Goal: Task Accomplishment & Management: Manage account settings

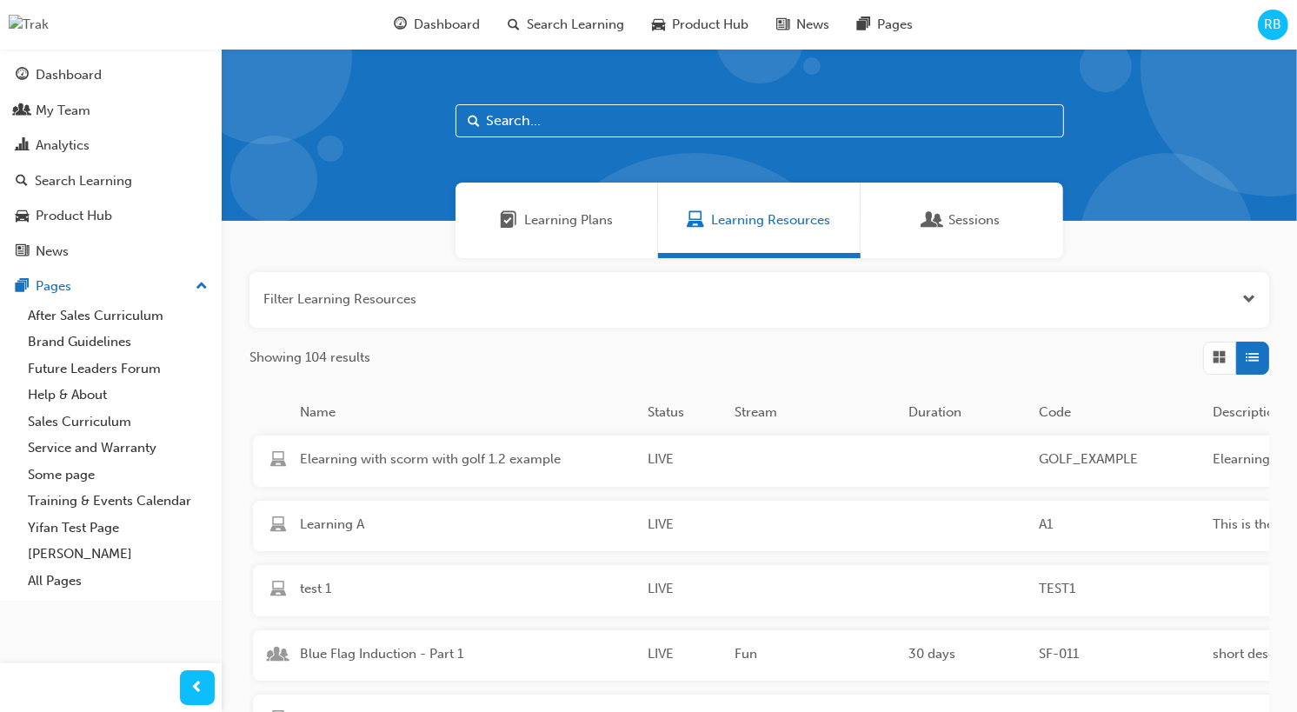
click at [1274, 12] on div "RB" at bounding box center [1273, 25] width 30 height 30
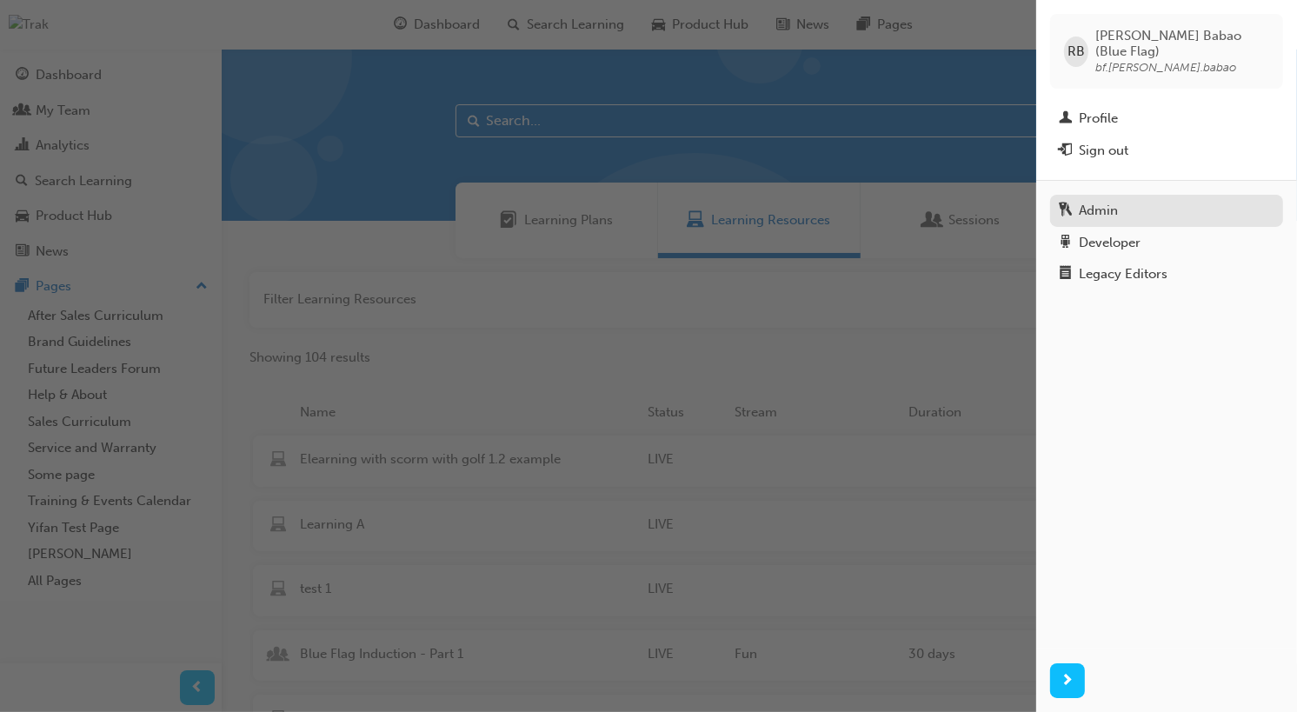
click at [1121, 200] on div "Admin" at bounding box center [1167, 211] width 216 height 22
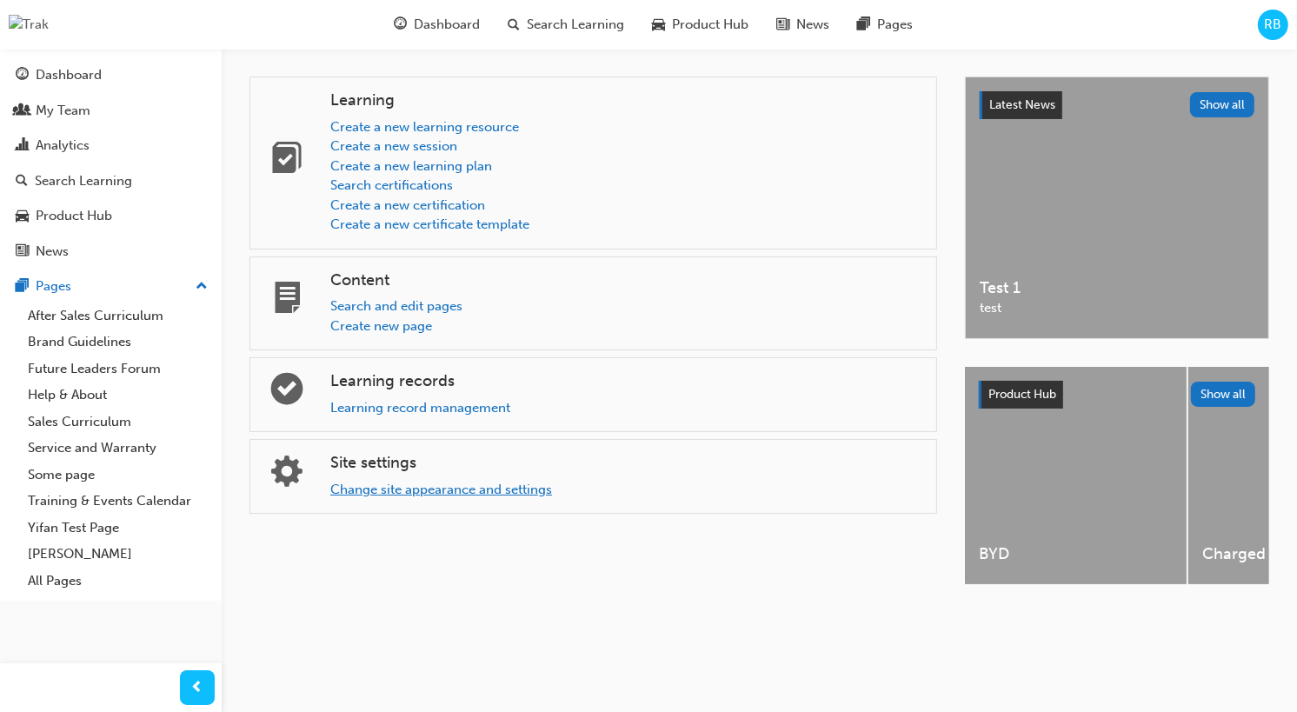
click at [401, 490] on link "Change site appearance and settings" at bounding box center [441, 490] width 222 height 16
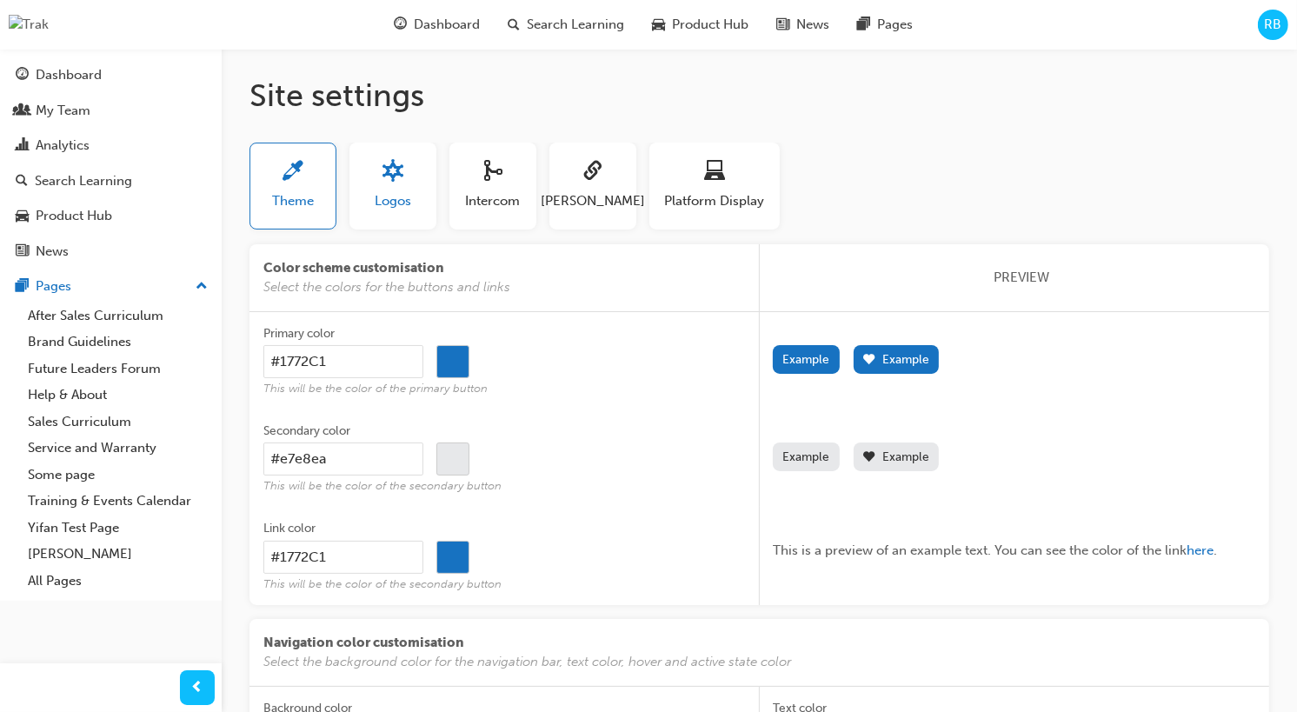
click at [398, 223] on button "Logos" at bounding box center [393, 186] width 87 height 87
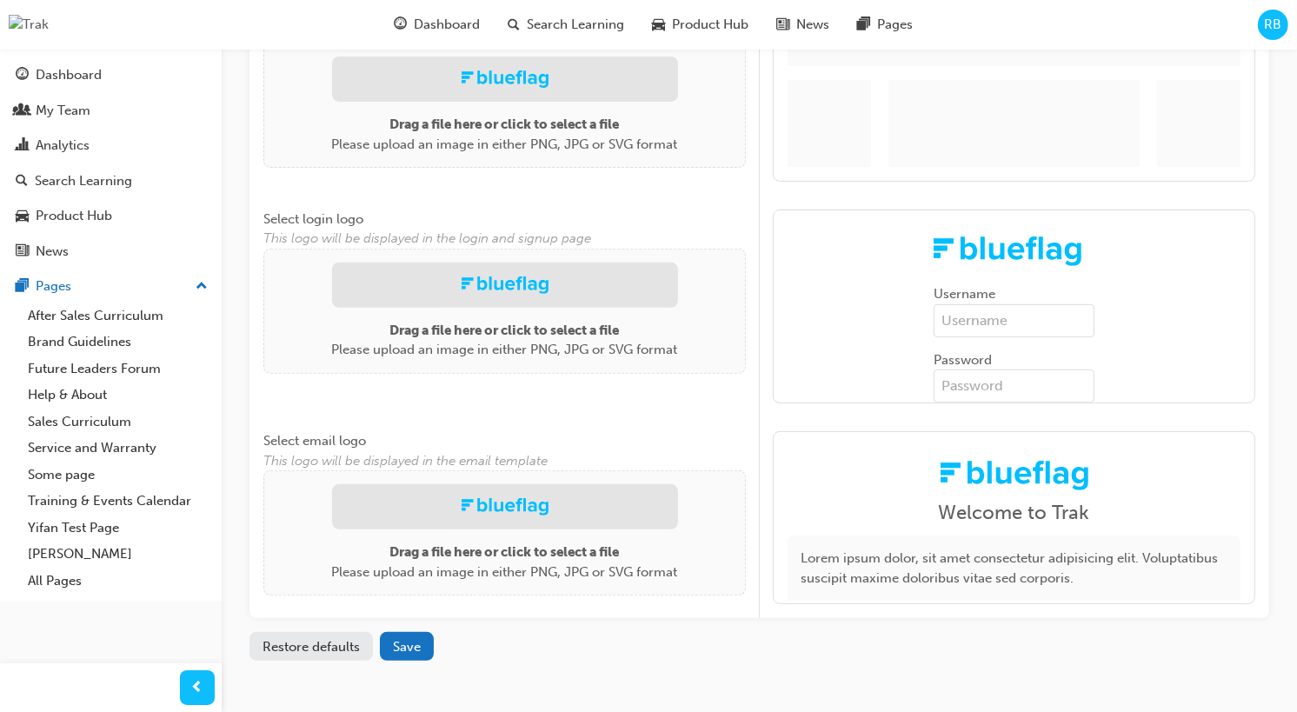
scroll to position [478, 0]
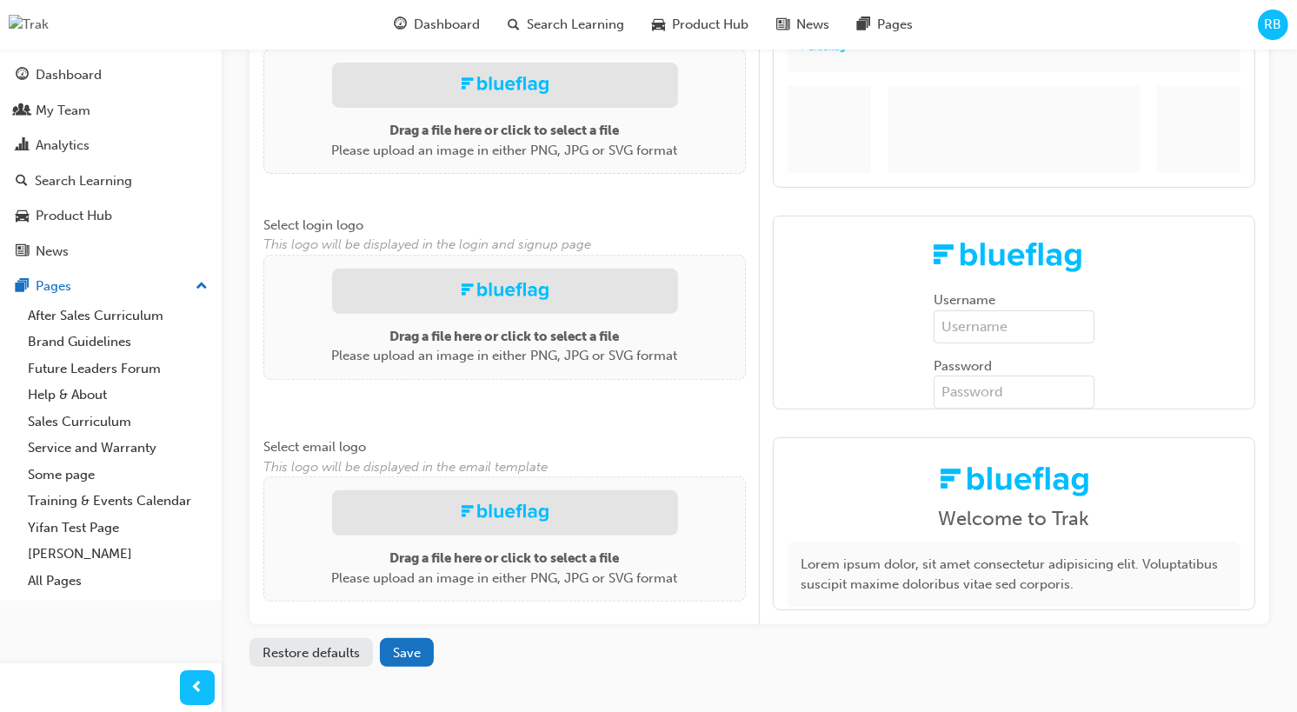
click at [317, 650] on button "Restore defaults" at bounding box center [311, 652] width 123 height 29
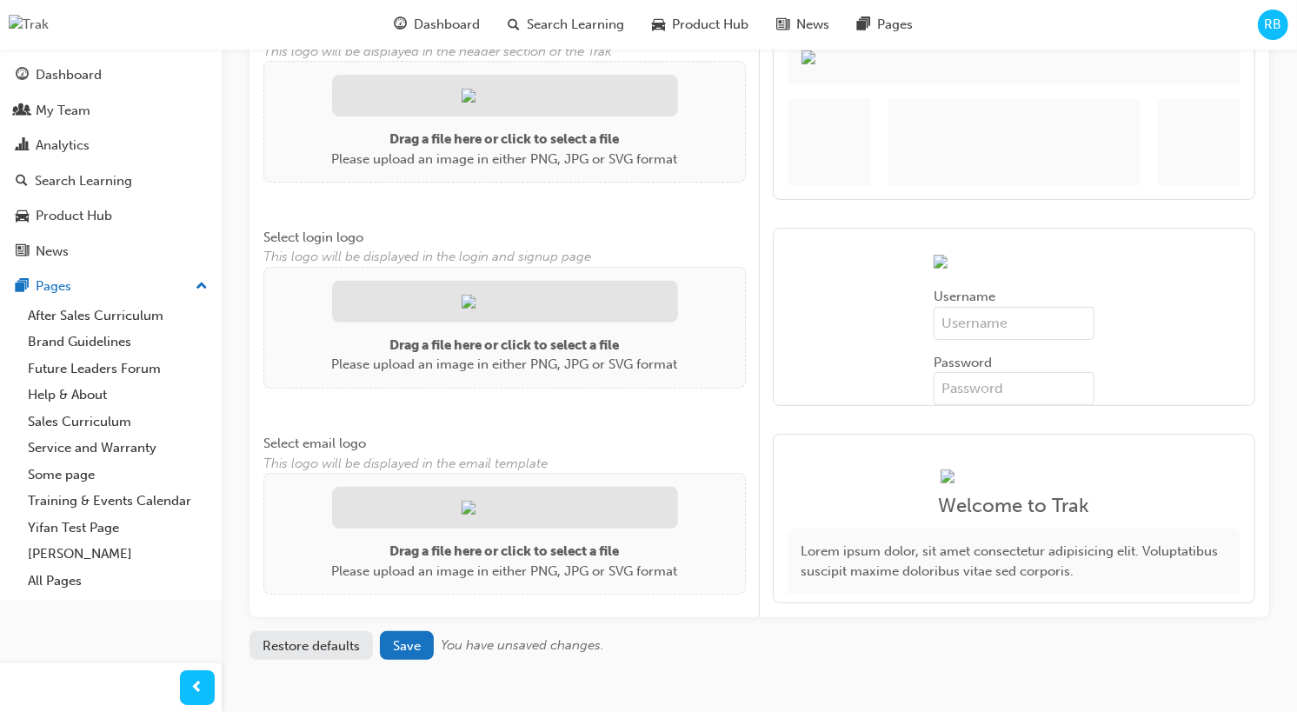
scroll to position [484, 0]
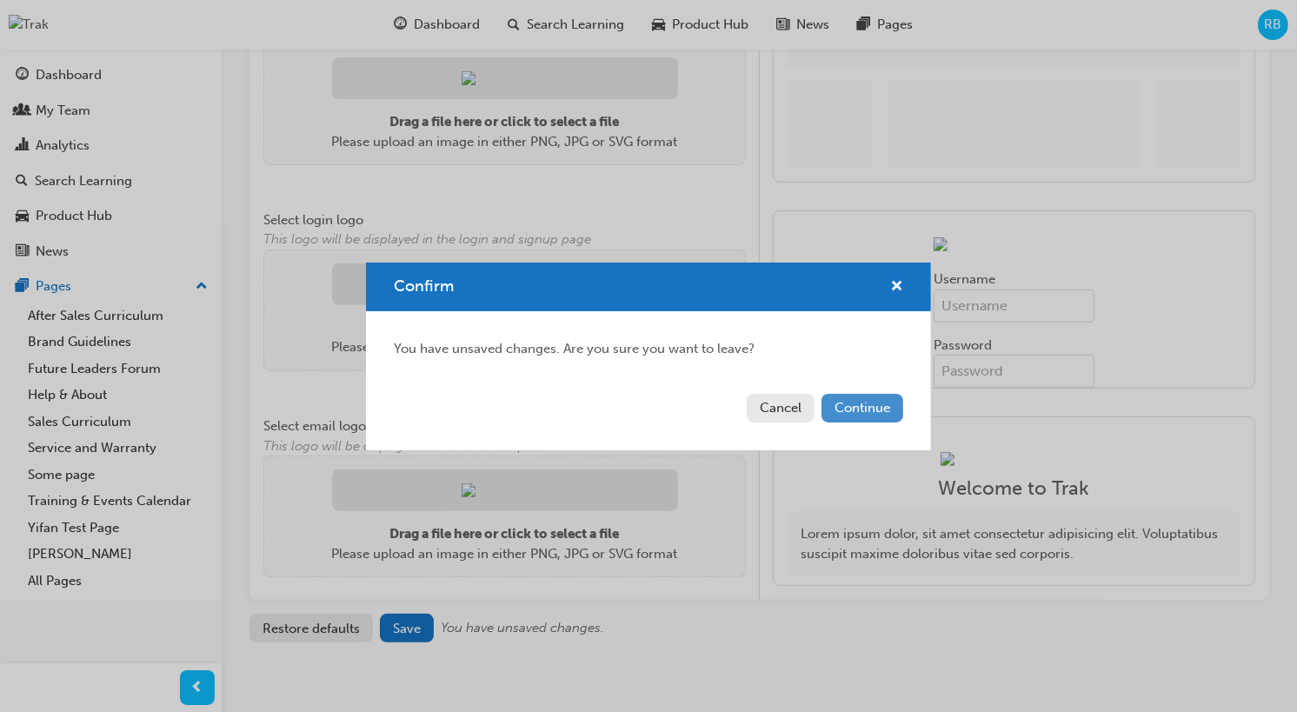
click at [876, 405] on button "Continue" at bounding box center [863, 408] width 82 height 29
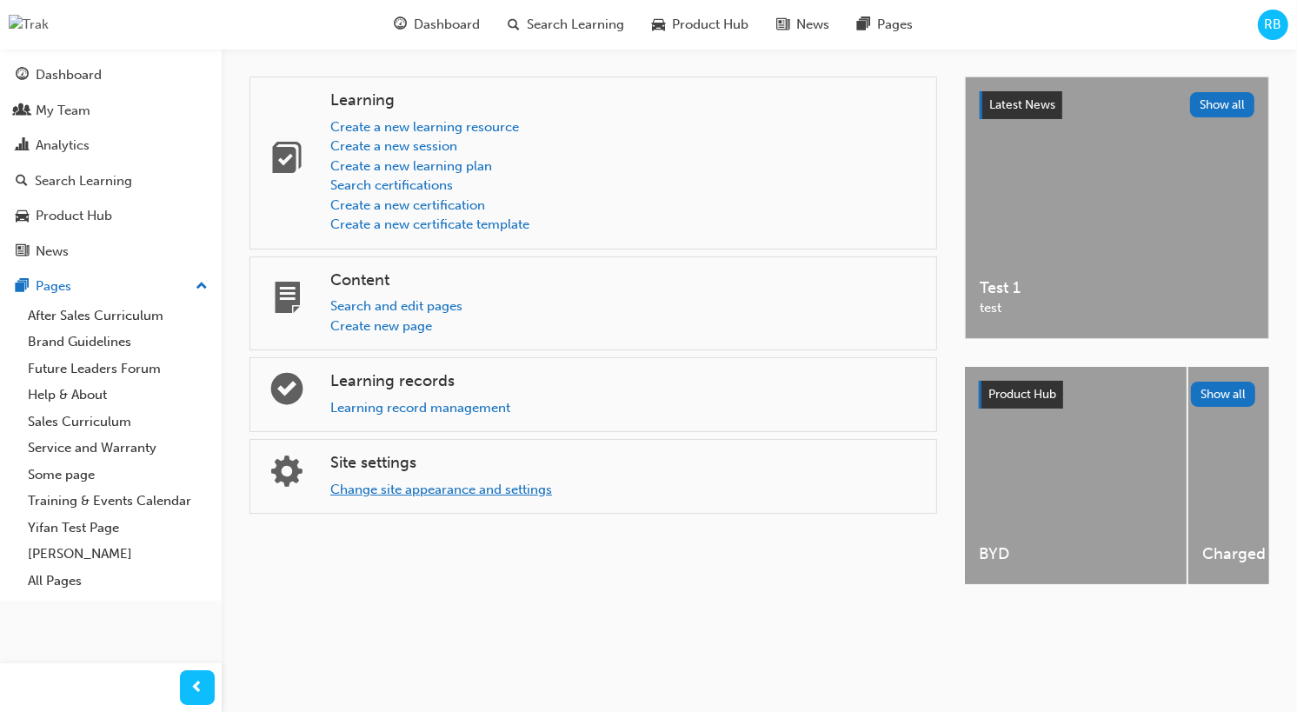
click at [397, 489] on link "Change site appearance and settings" at bounding box center [441, 490] width 222 height 16
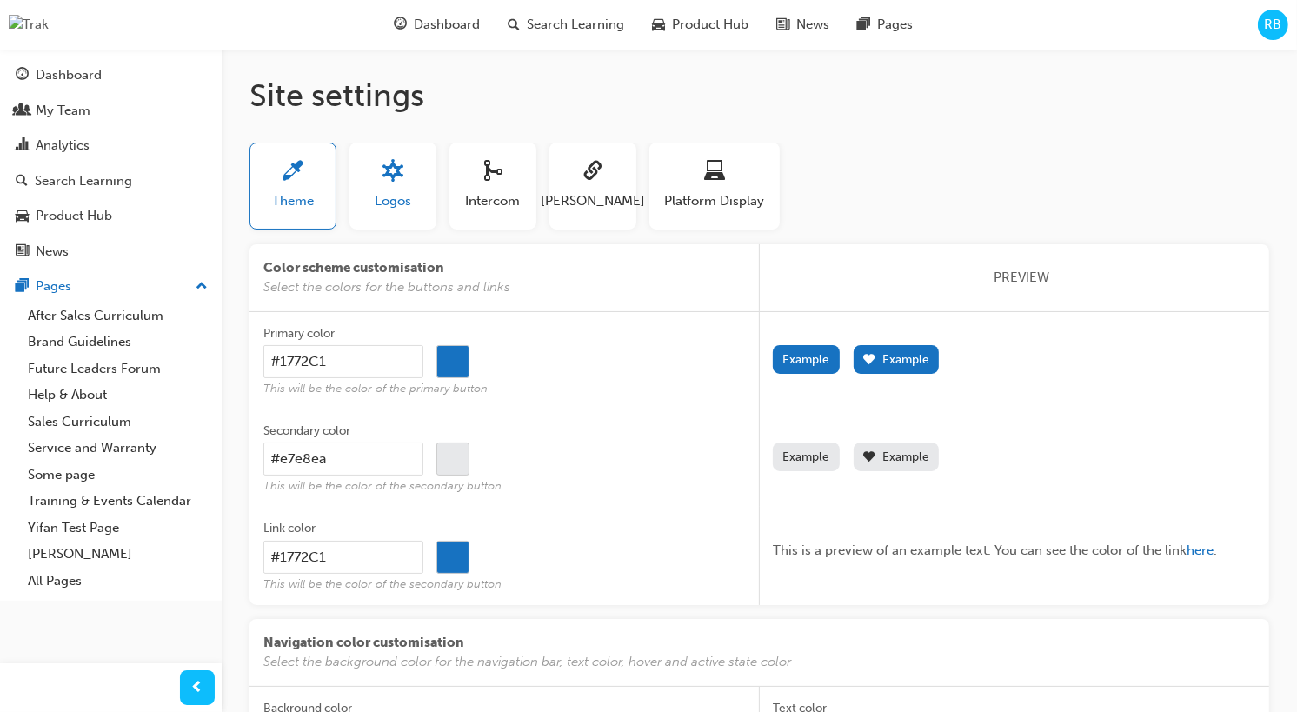
click at [397, 179] on span "sitesettings_logos-icon" at bounding box center [393, 172] width 21 height 23
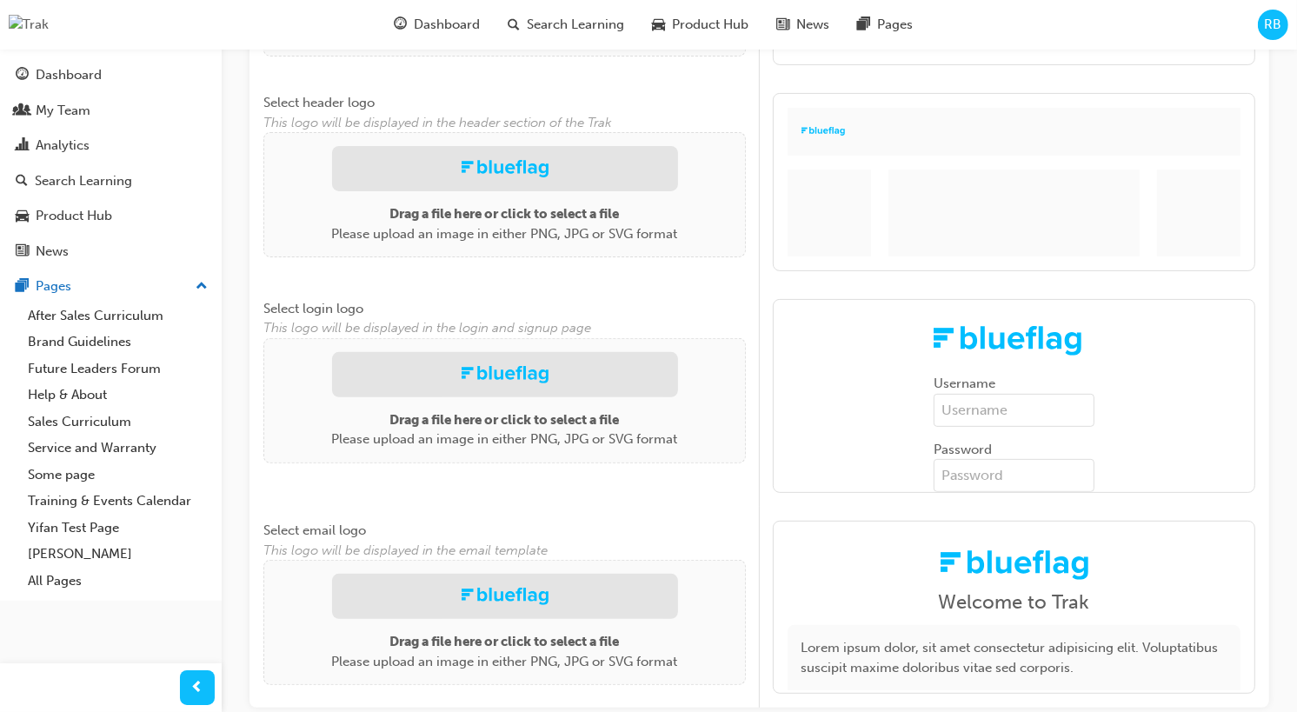
scroll to position [419, 0]
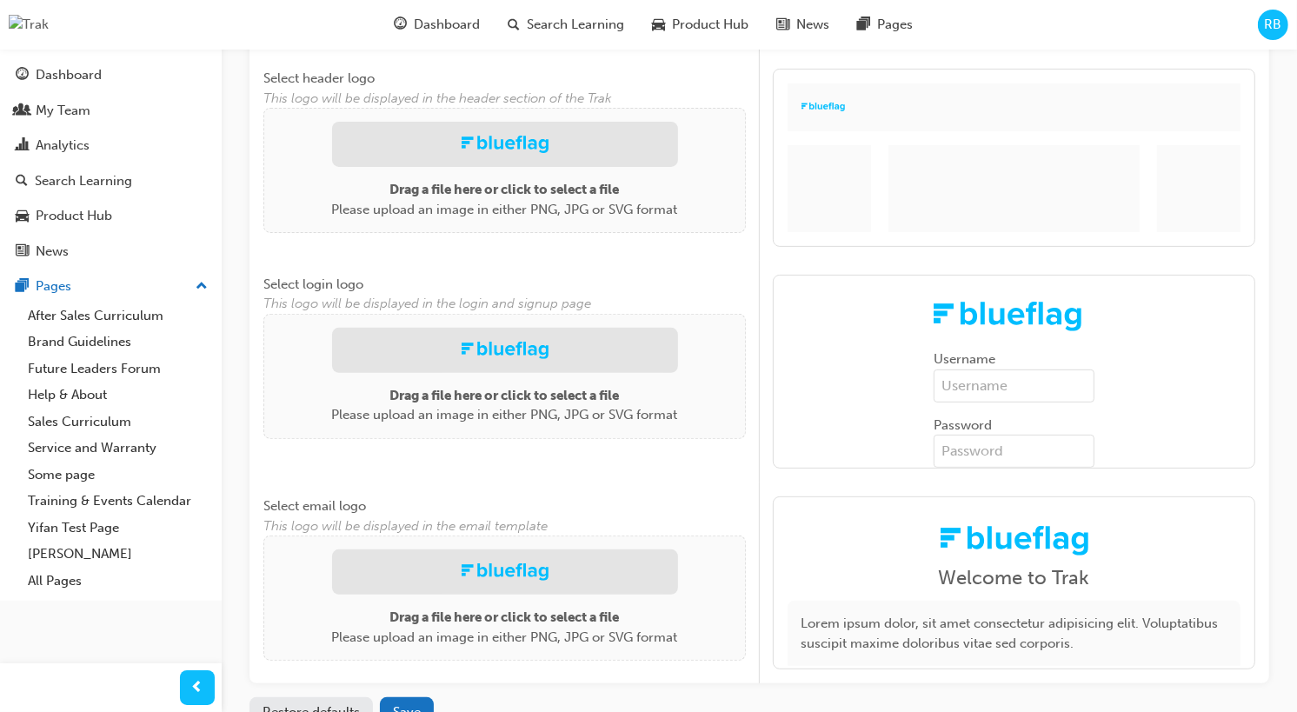
click at [593, 335] on div at bounding box center [505, 350] width 346 height 45
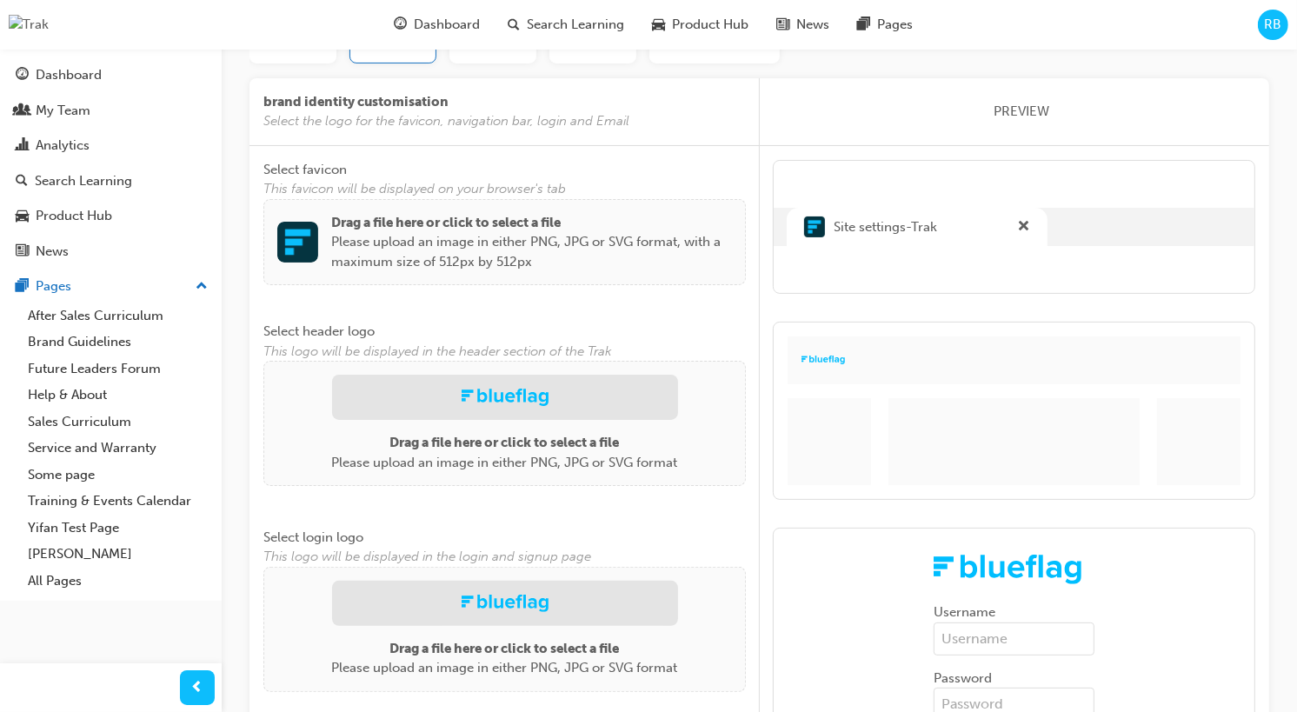
scroll to position [163, 0]
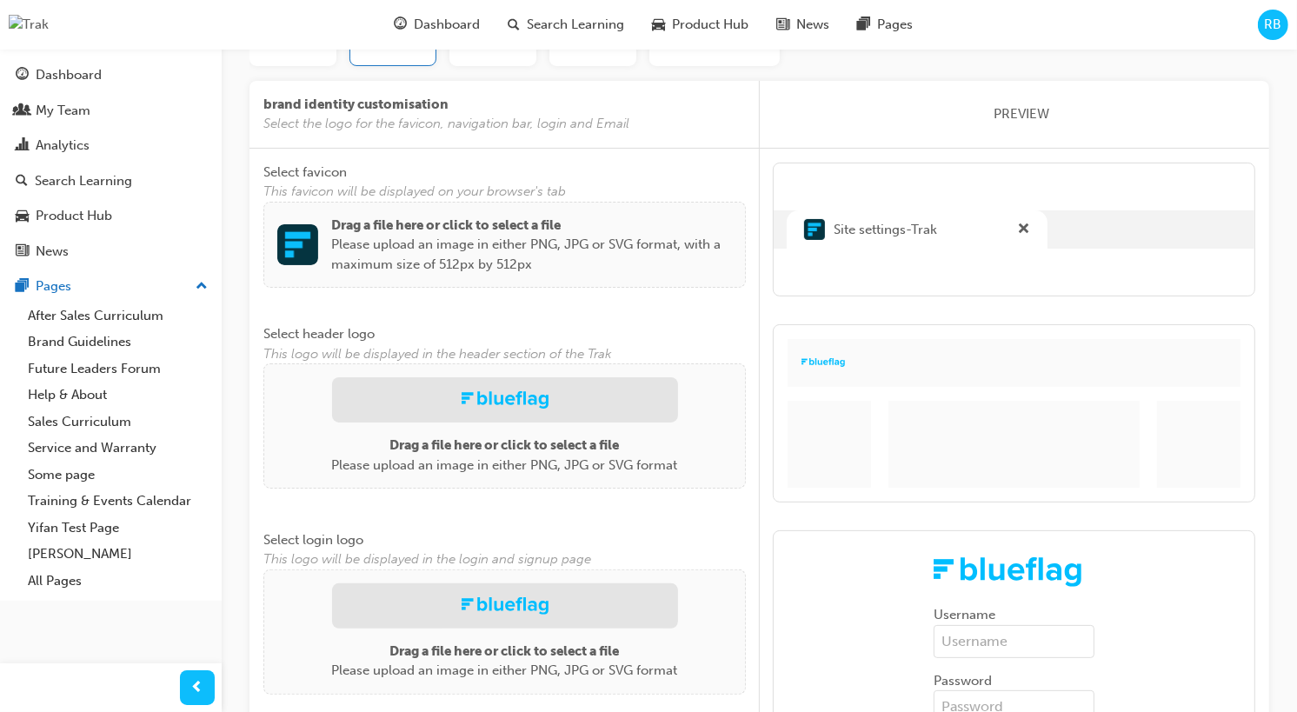
click at [564, 403] on div at bounding box center [505, 399] width 346 height 45
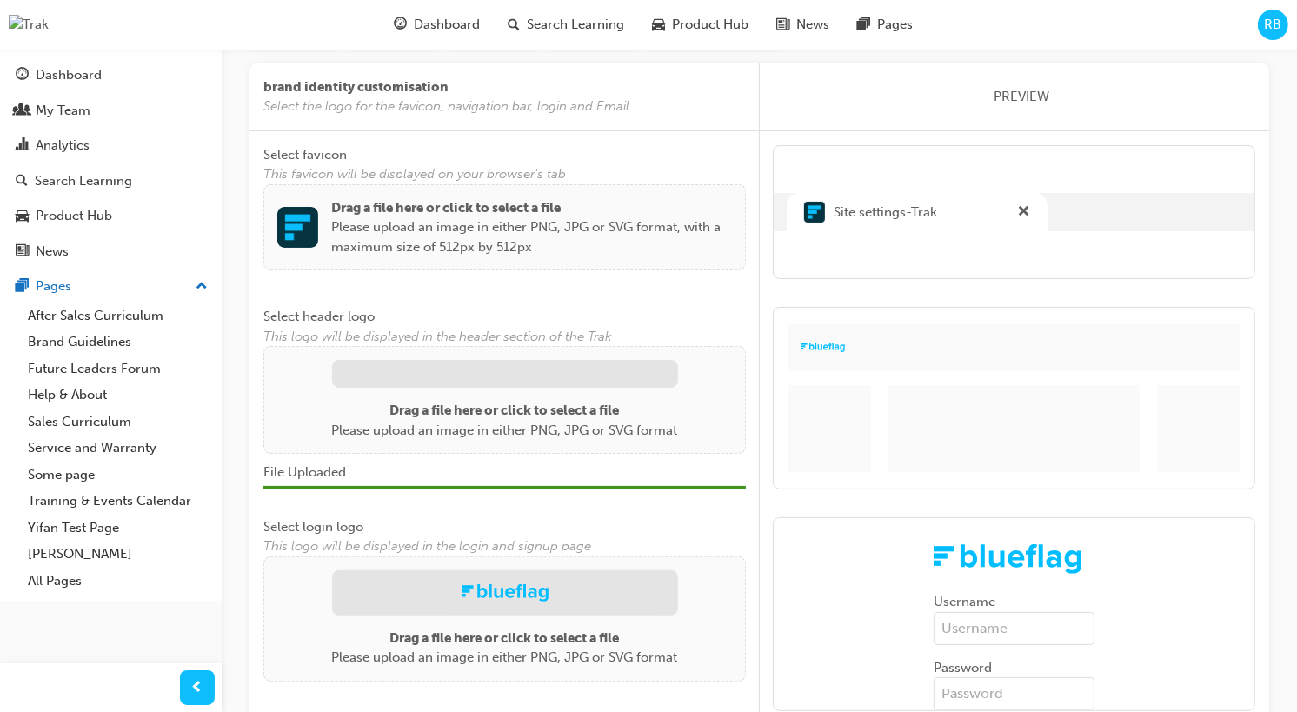
scroll to position [0, 0]
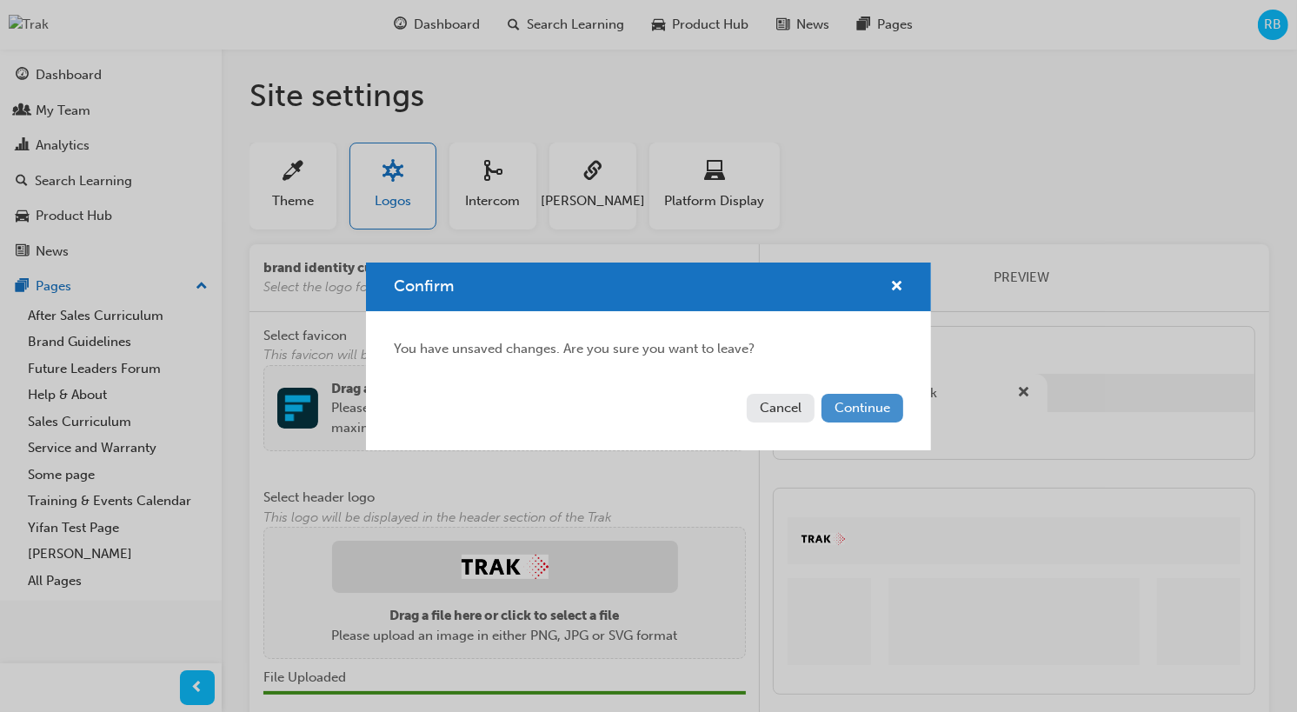
click at [865, 410] on button "Continue" at bounding box center [863, 408] width 82 height 29
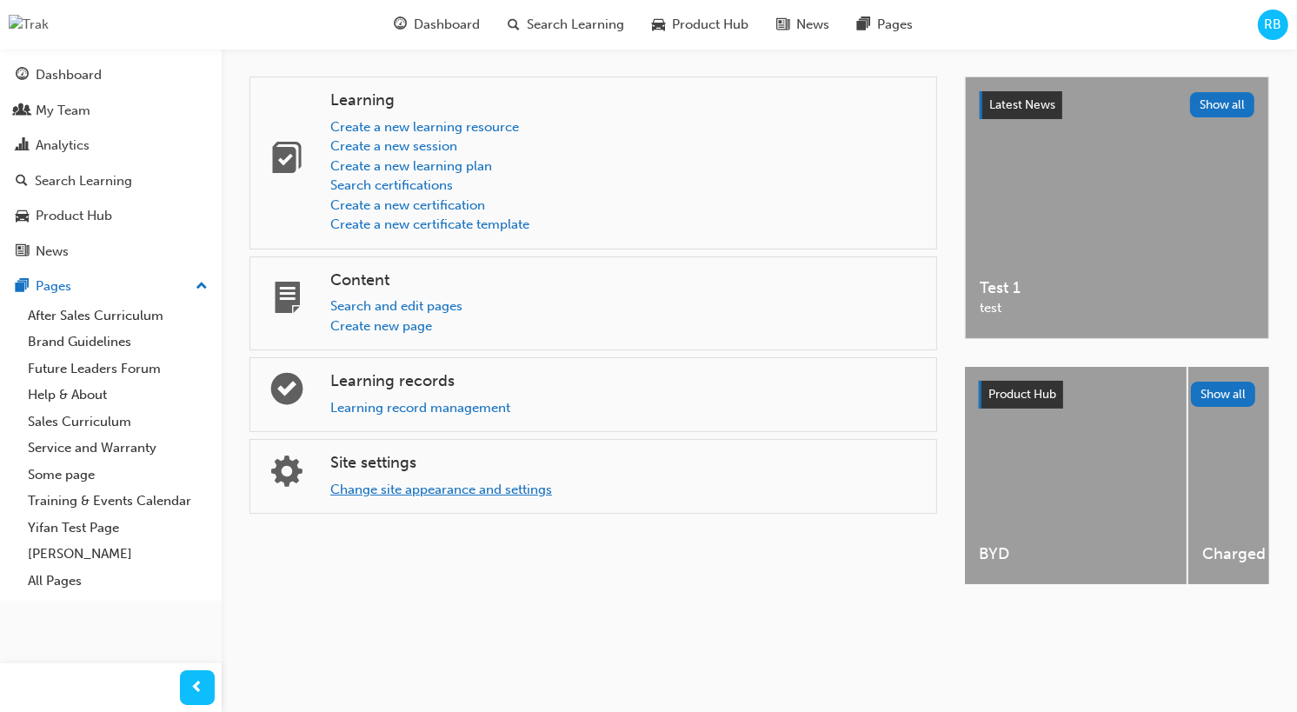
click at [438, 484] on link "Change site appearance and settings" at bounding box center [441, 490] width 222 height 16
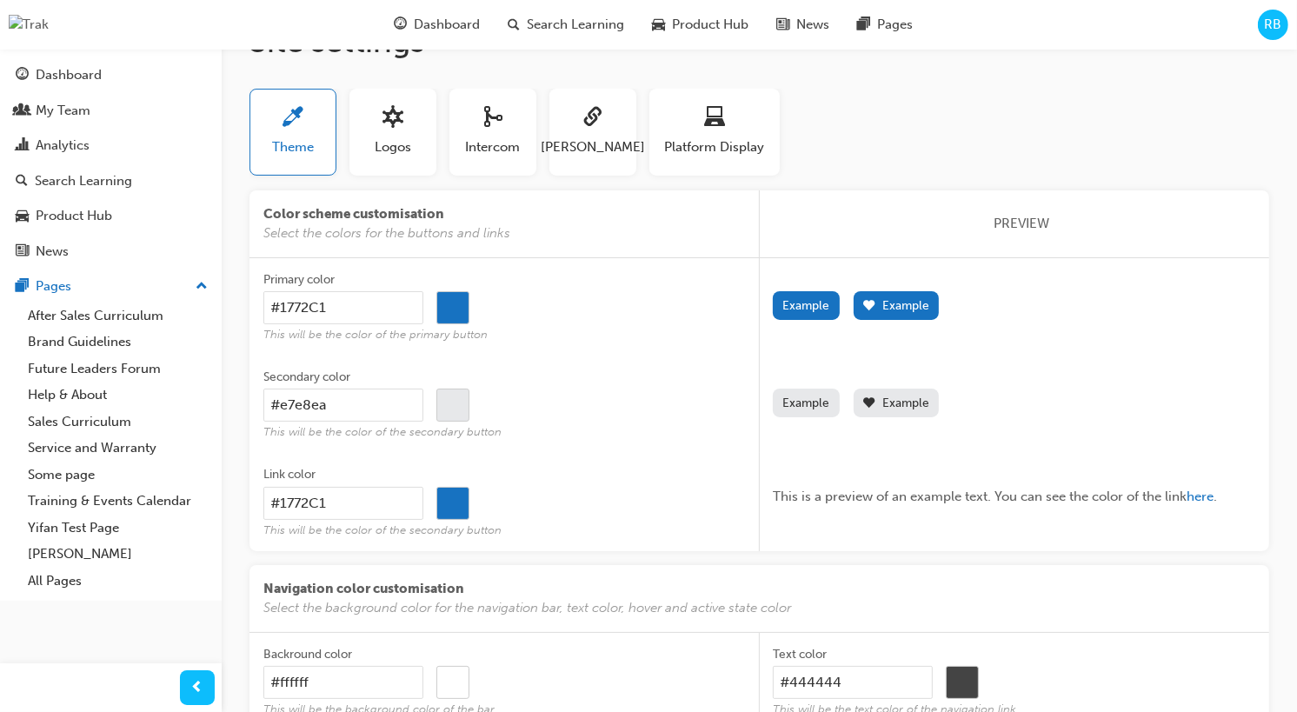
scroll to position [3, 0]
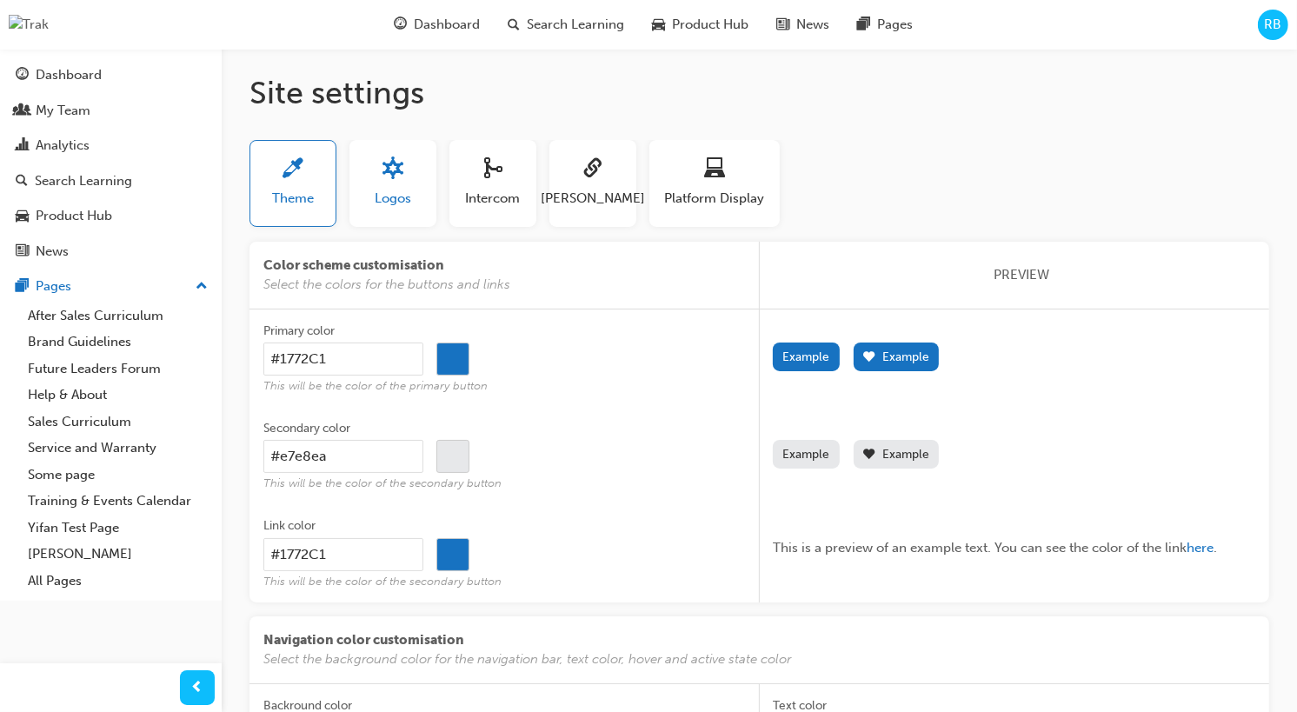
click at [411, 204] on button "Logos" at bounding box center [393, 183] width 87 height 87
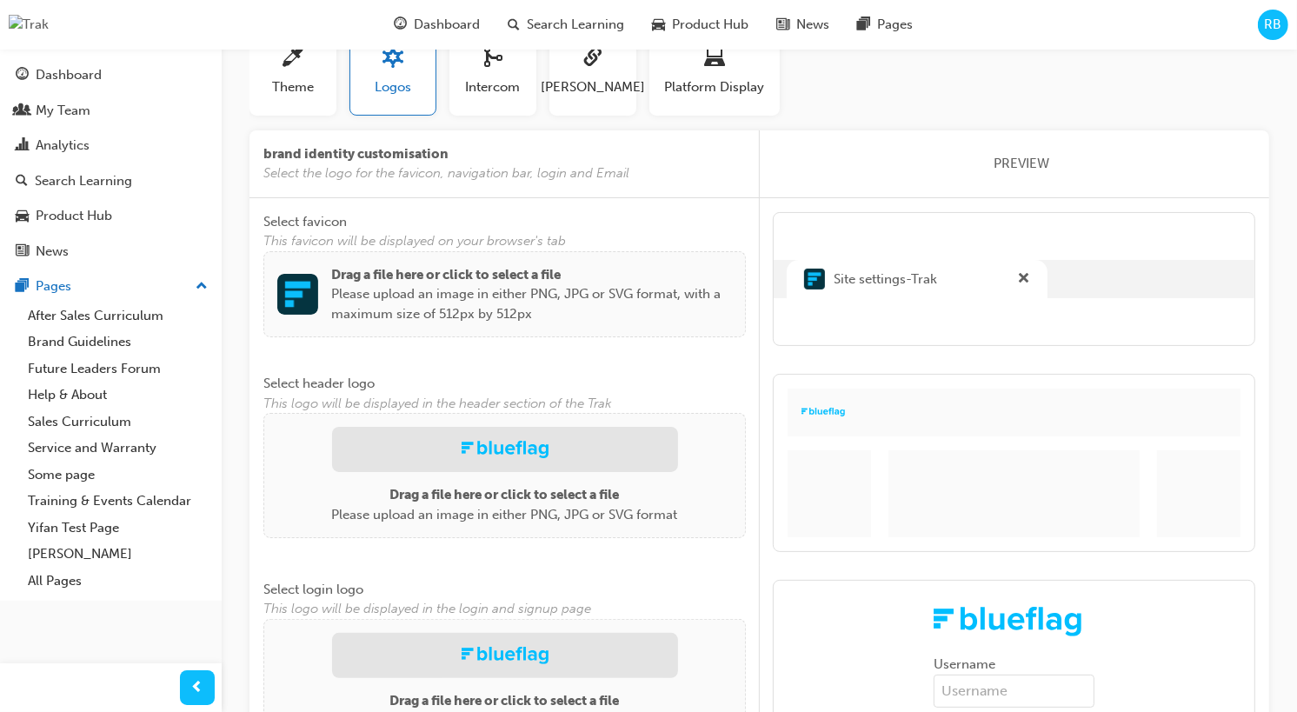
scroll to position [0, 0]
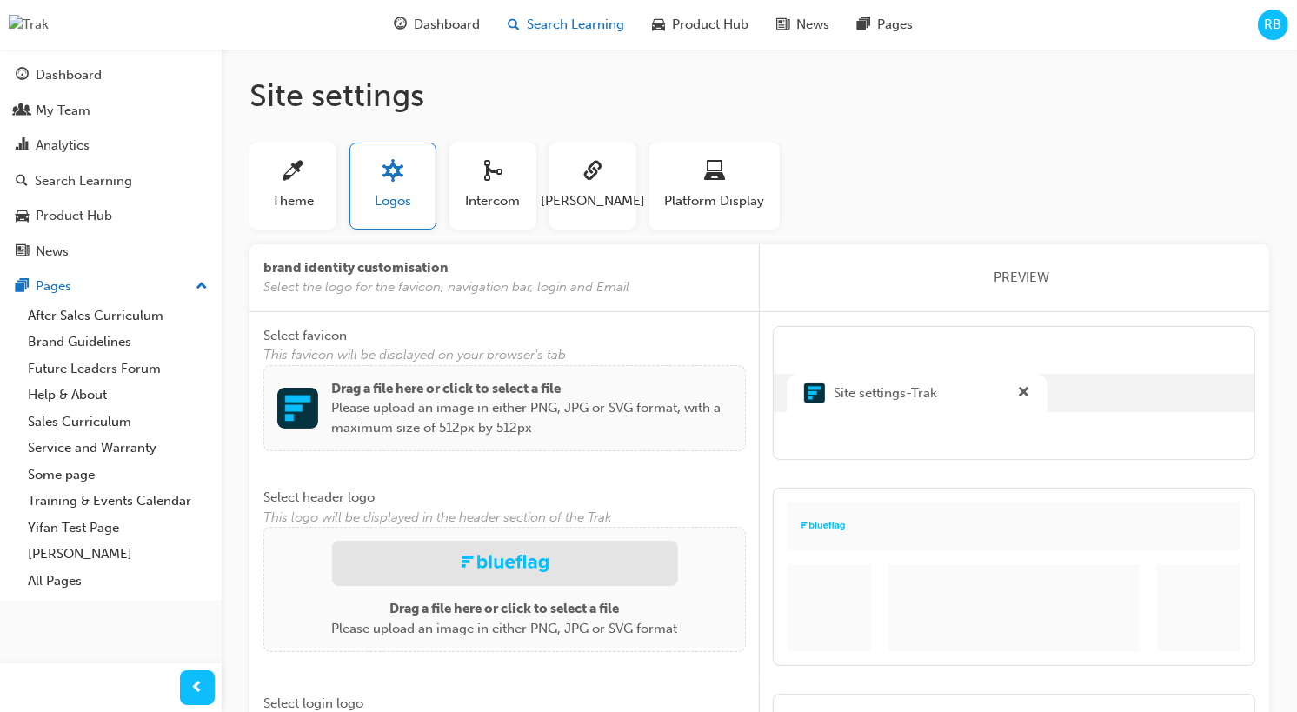
click at [593, 36] on div "Search Learning" at bounding box center [566, 25] width 144 height 36
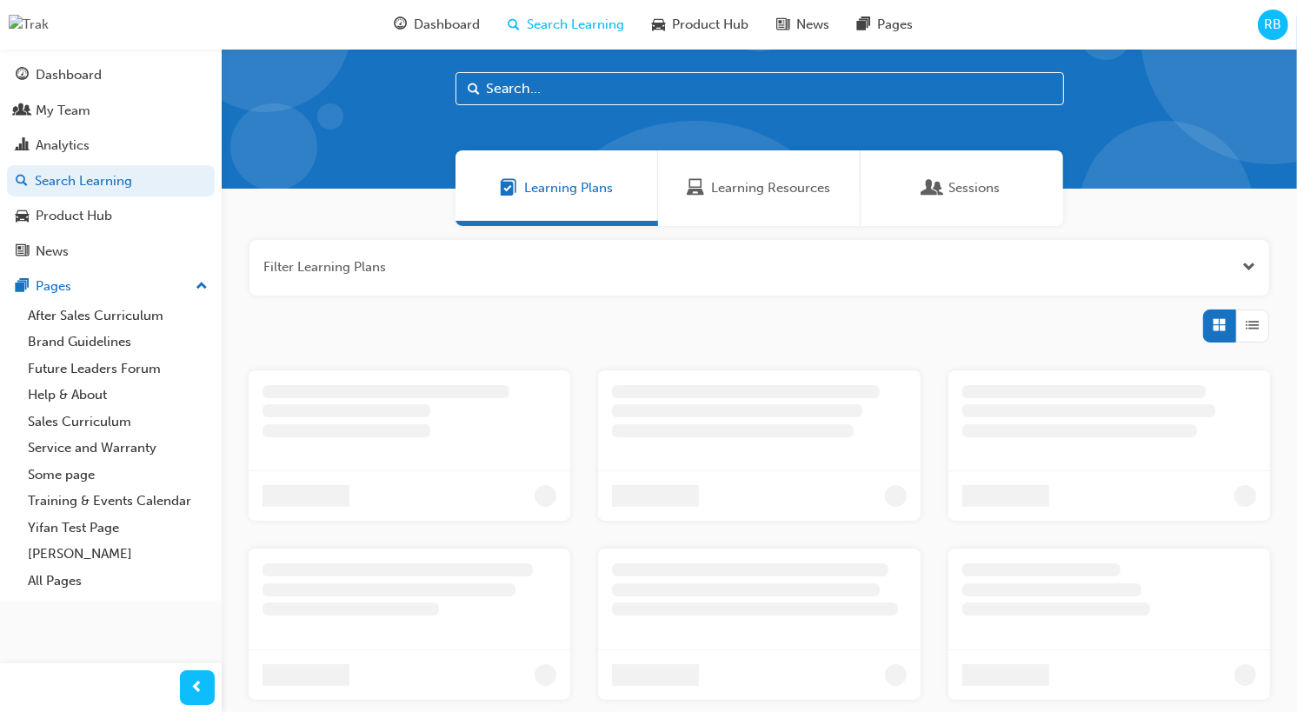
scroll to position [41, 0]
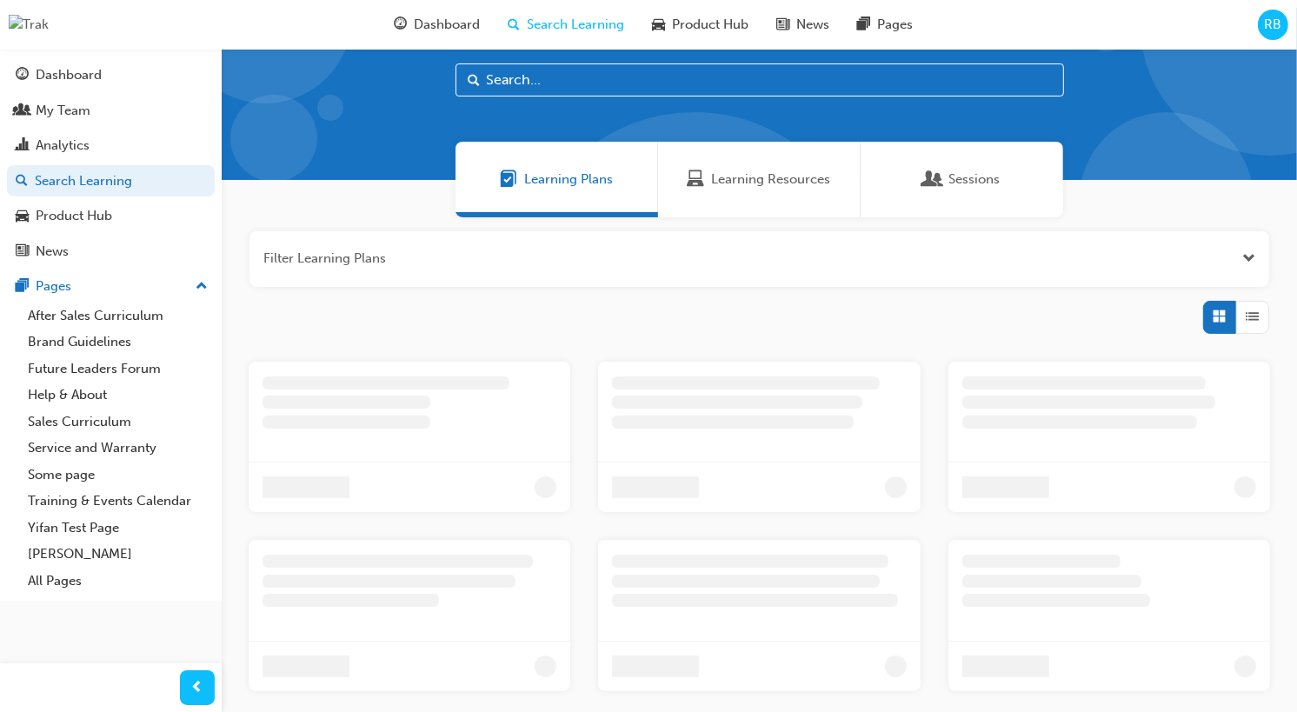
click at [729, 215] on div "Learning Resources" at bounding box center [759, 180] width 203 height 76
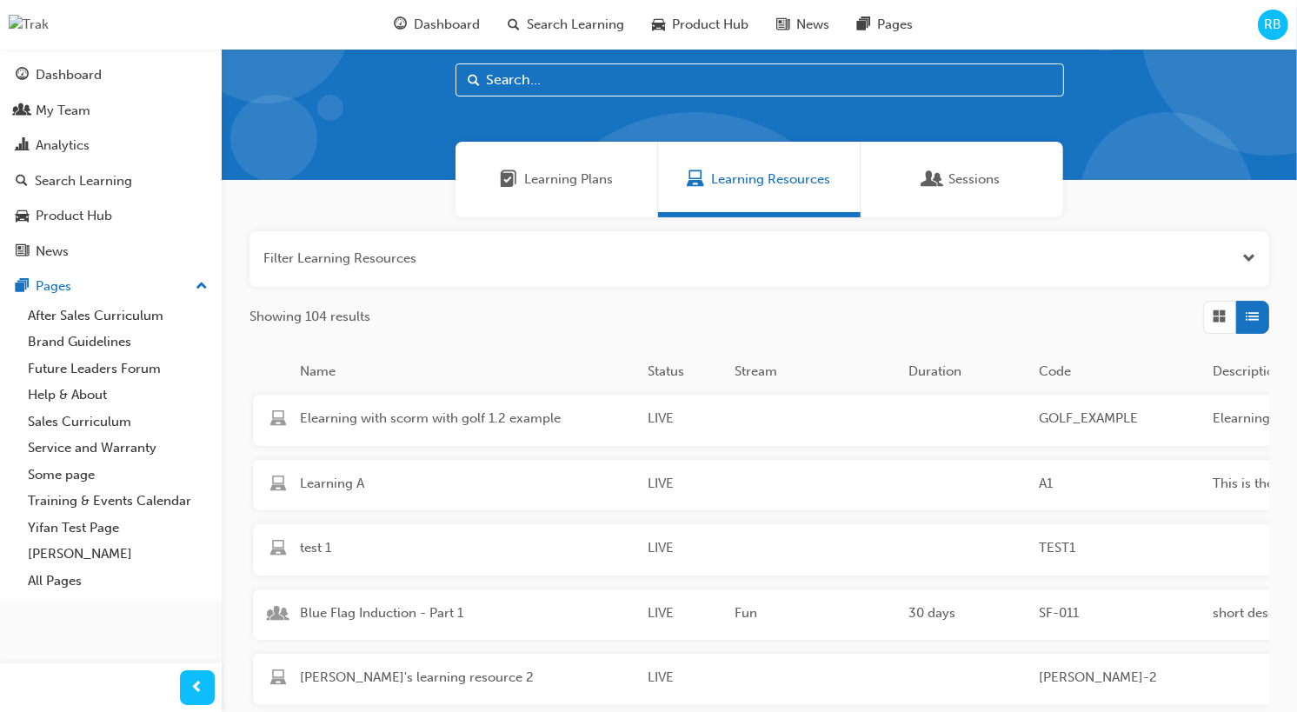
click at [544, 175] on span "Learning Plans" at bounding box center [568, 180] width 89 height 20
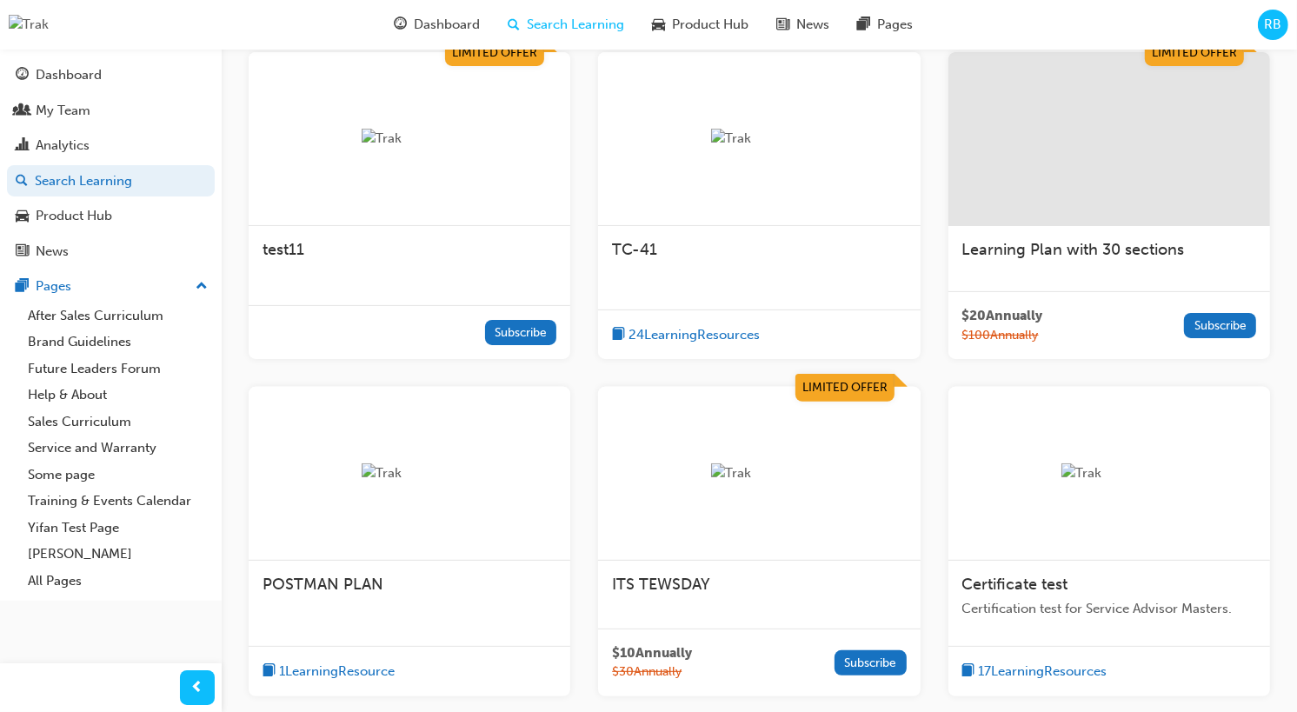
scroll to position [428, 0]
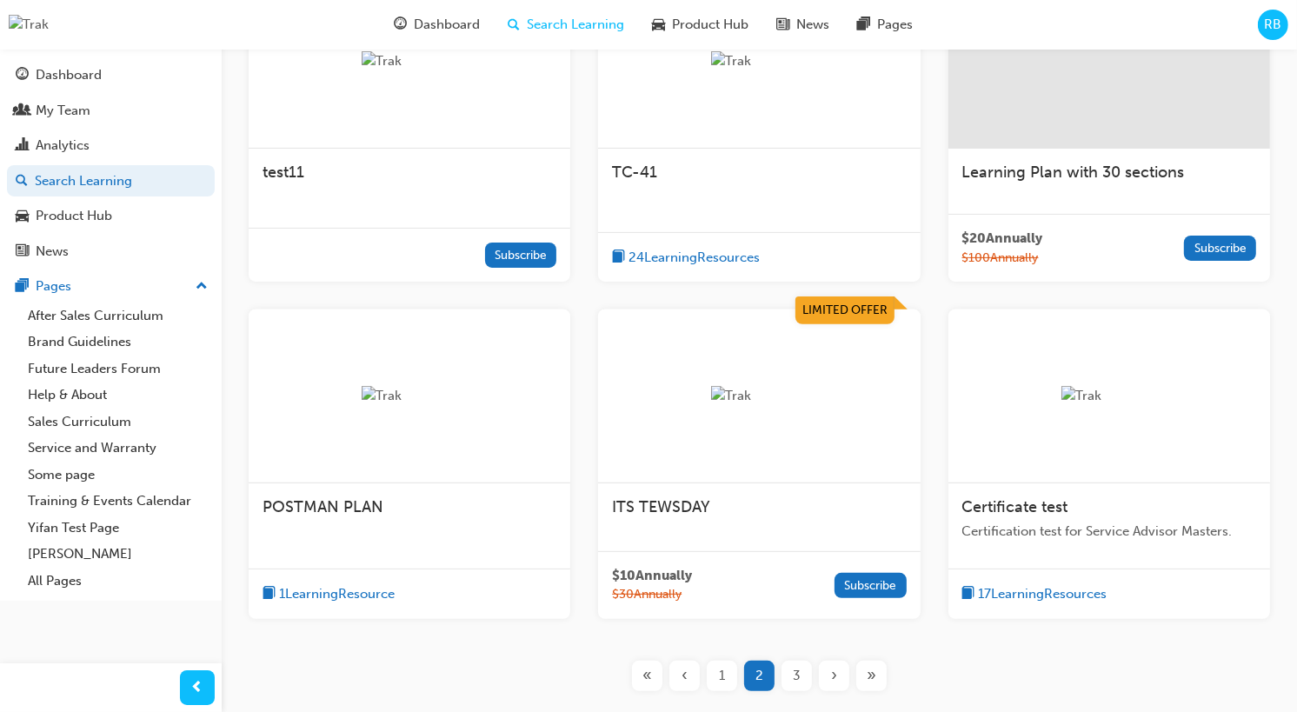
click at [837, 233] on div "24 Learning Resources" at bounding box center [759, 257] width 322 height 50
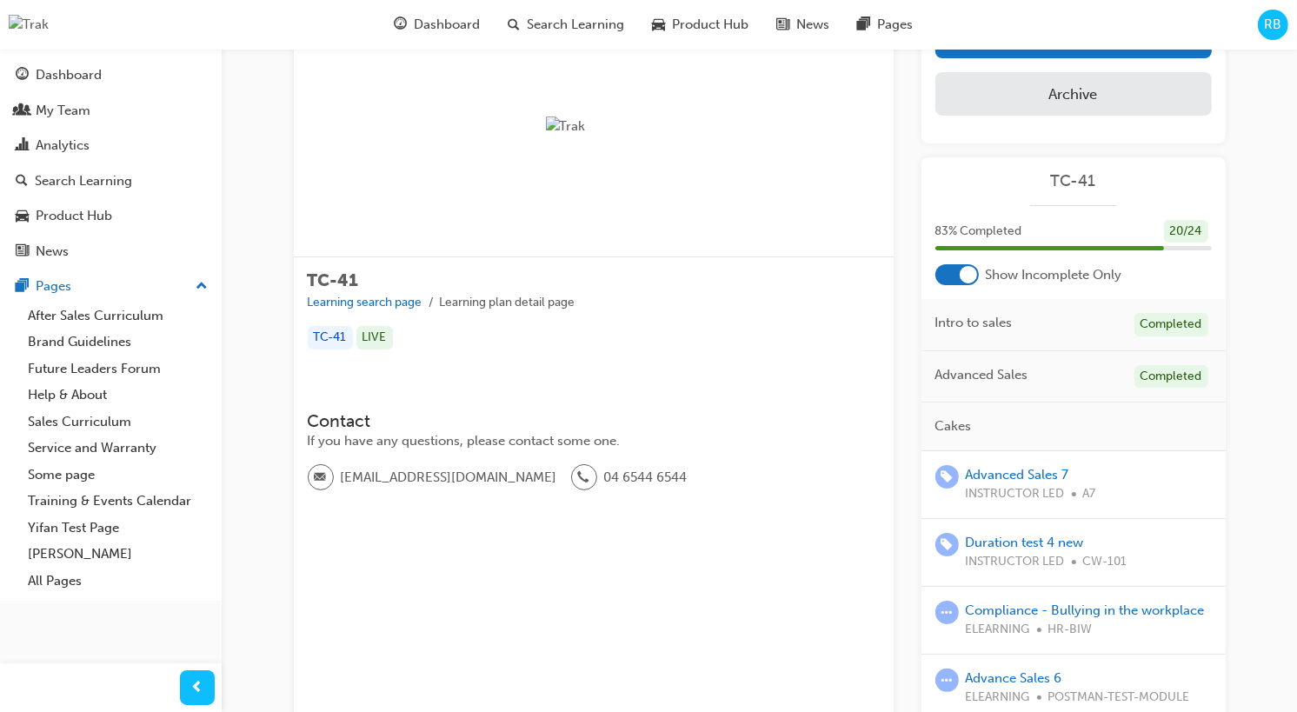
scroll to position [100, 0]
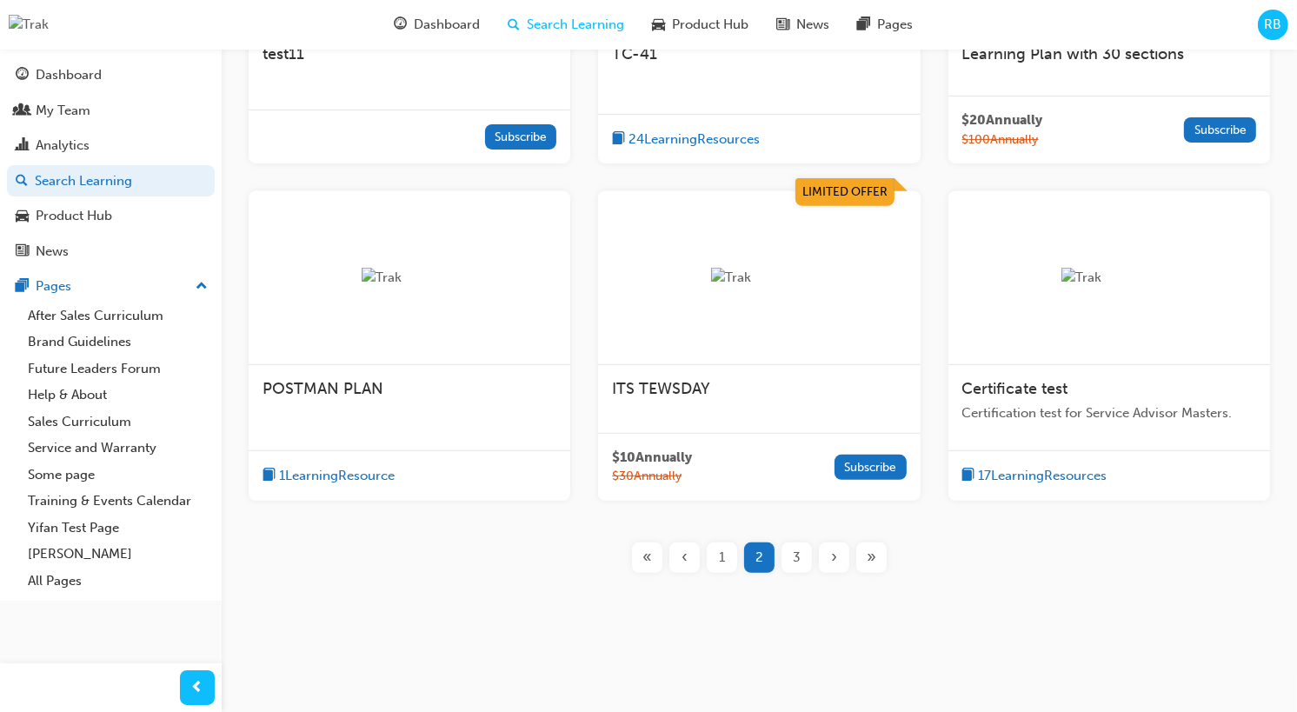
scroll to position [509, 0]
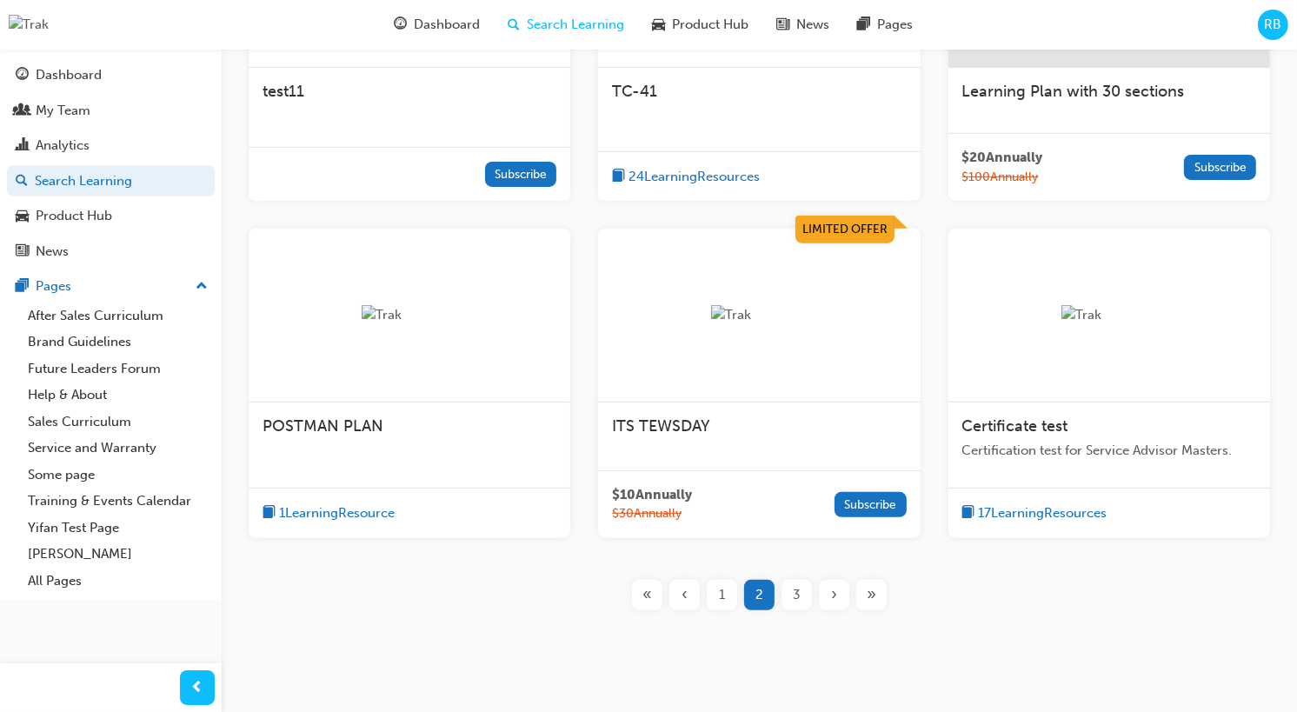
click at [440, 514] on div "1 Learning Resource" at bounding box center [410, 513] width 322 height 50
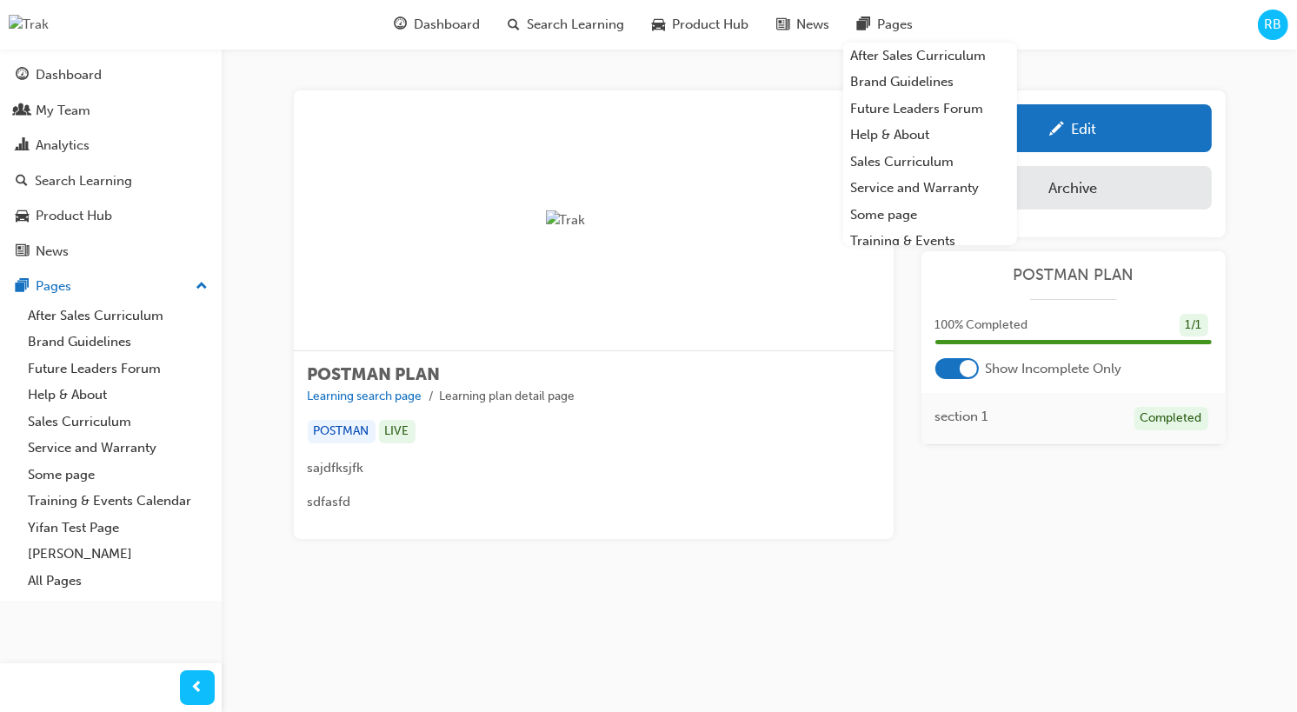
click at [1276, 22] on span "RB" at bounding box center [1273, 25] width 17 height 20
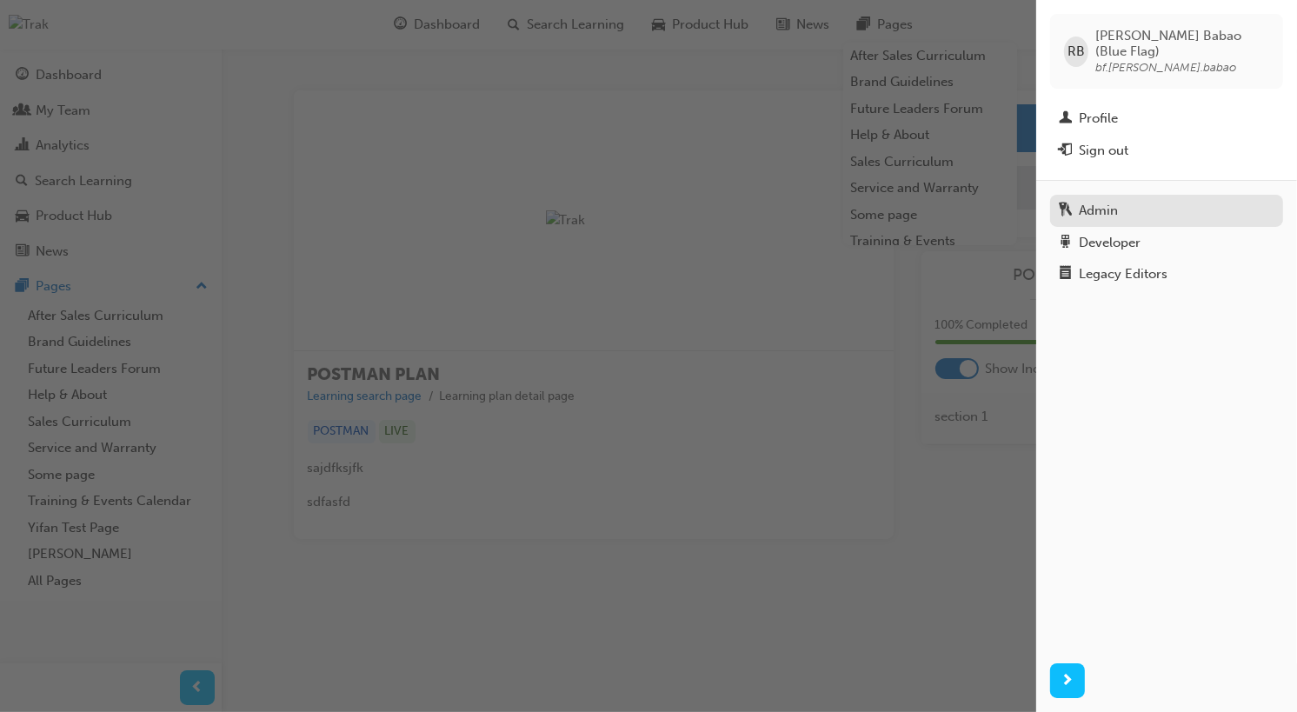
click at [1121, 200] on div "Admin" at bounding box center [1167, 211] width 216 height 22
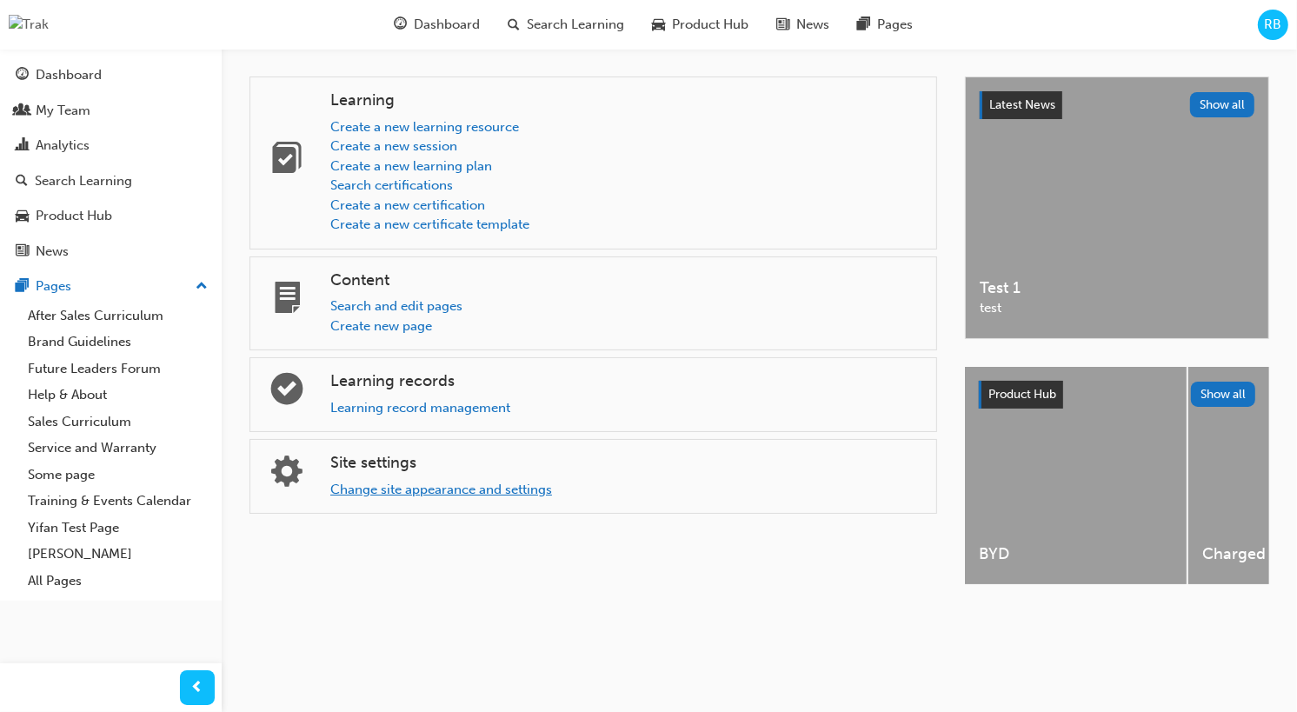
click at [524, 493] on link "Change site appearance and settings" at bounding box center [441, 490] width 222 height 16
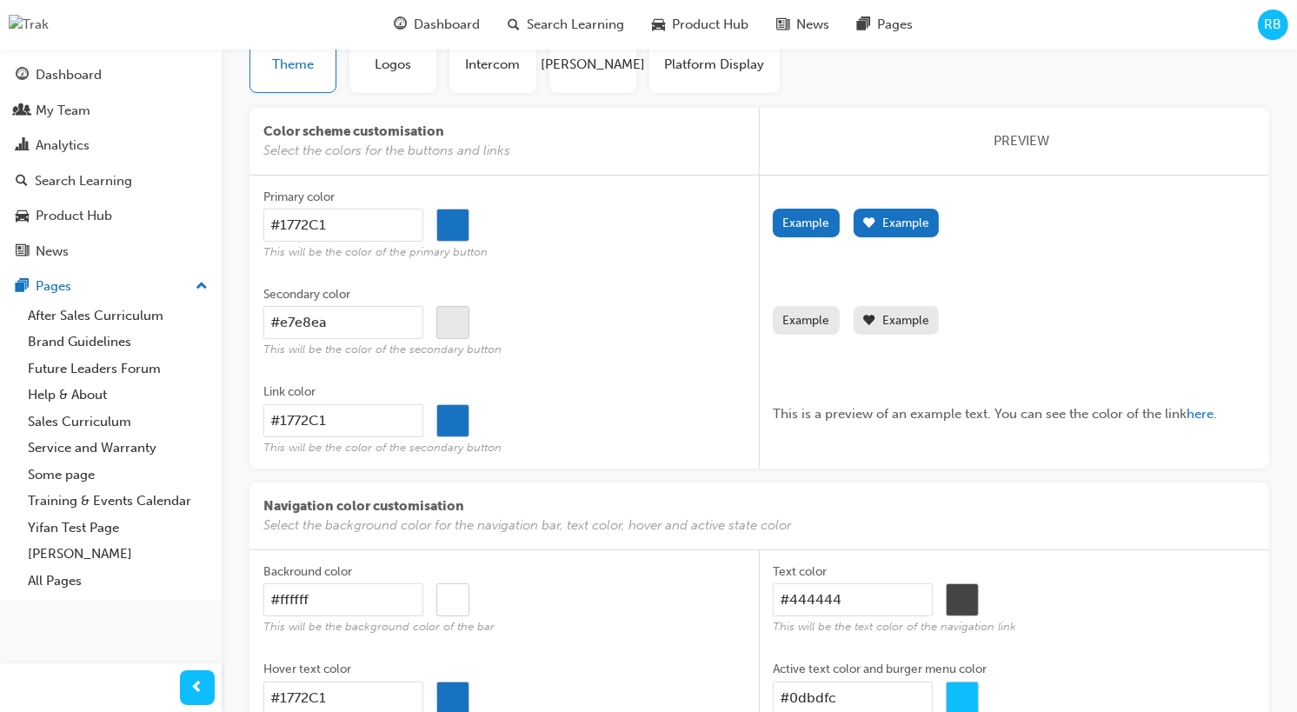
scroll to position [137, 0]
click at [373, 322] on input "#e7e8ea" at bounding box center [343, 321] width 160 height 33
click at [448, 347] on span "This will be the color of the secondary button" at bounding box center [504, 349] width 483 height 15
click at [423, 338] on input "#e7e8ea" at bounding box center [343, 321] width 160 height 33
click at [463, 311] on input "#e7e8ea" at bounding box center [452, 322] width 31 height 33
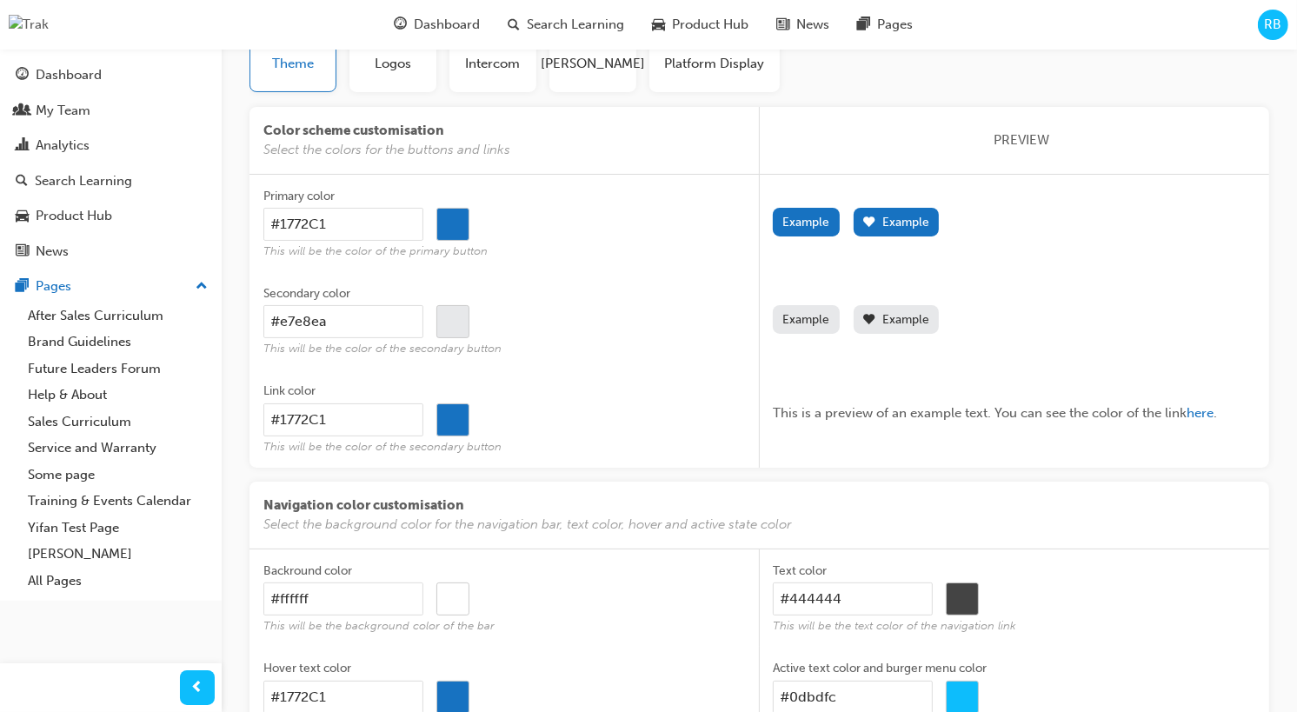
type input "#151619"
type input "#15181e"
type input "#12151c"
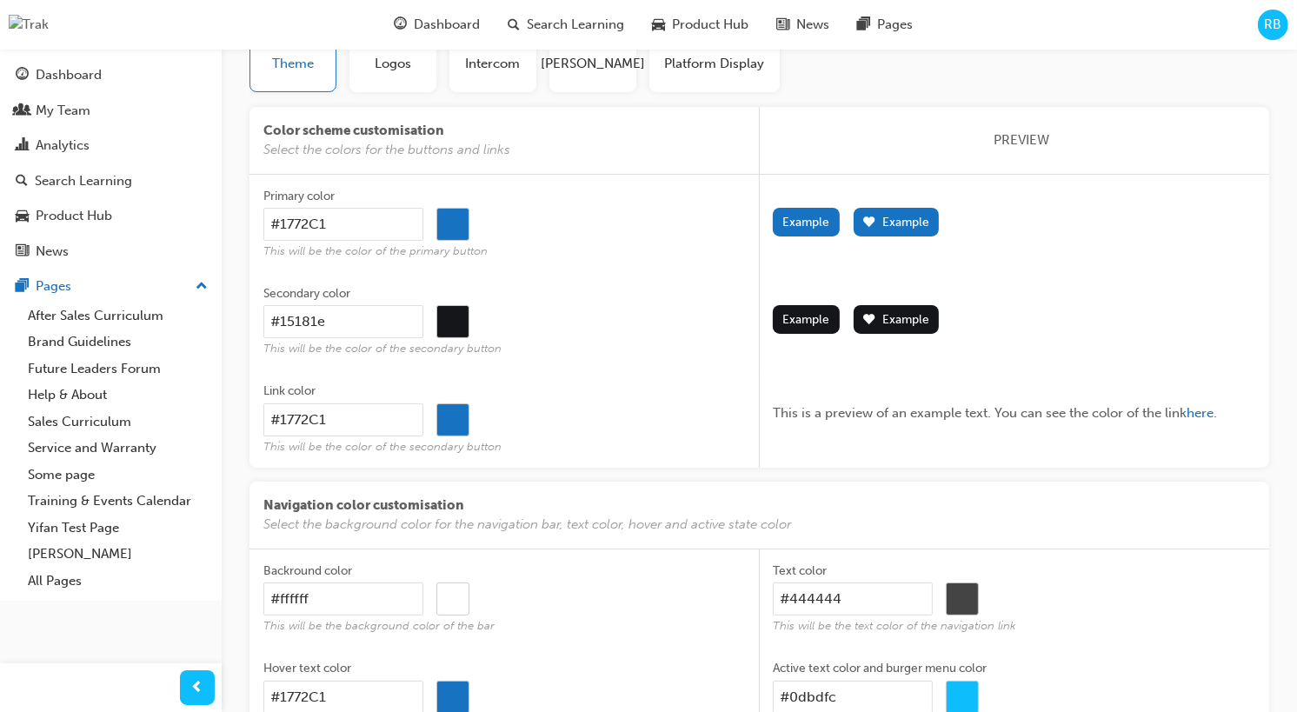
type input "#12151c"
type input "#0c1018"
type input "#050a15"
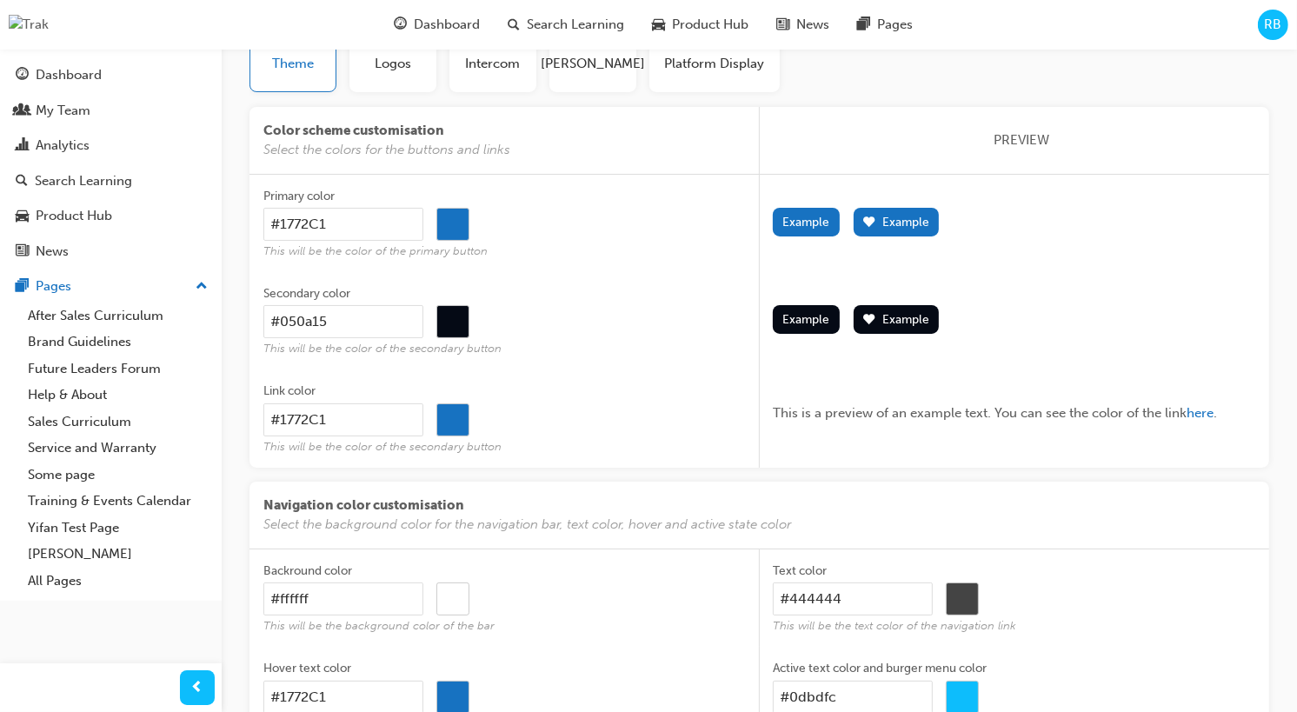
type input "#1f4184"
type input "#4565a5"
type input "#1c2b4a"
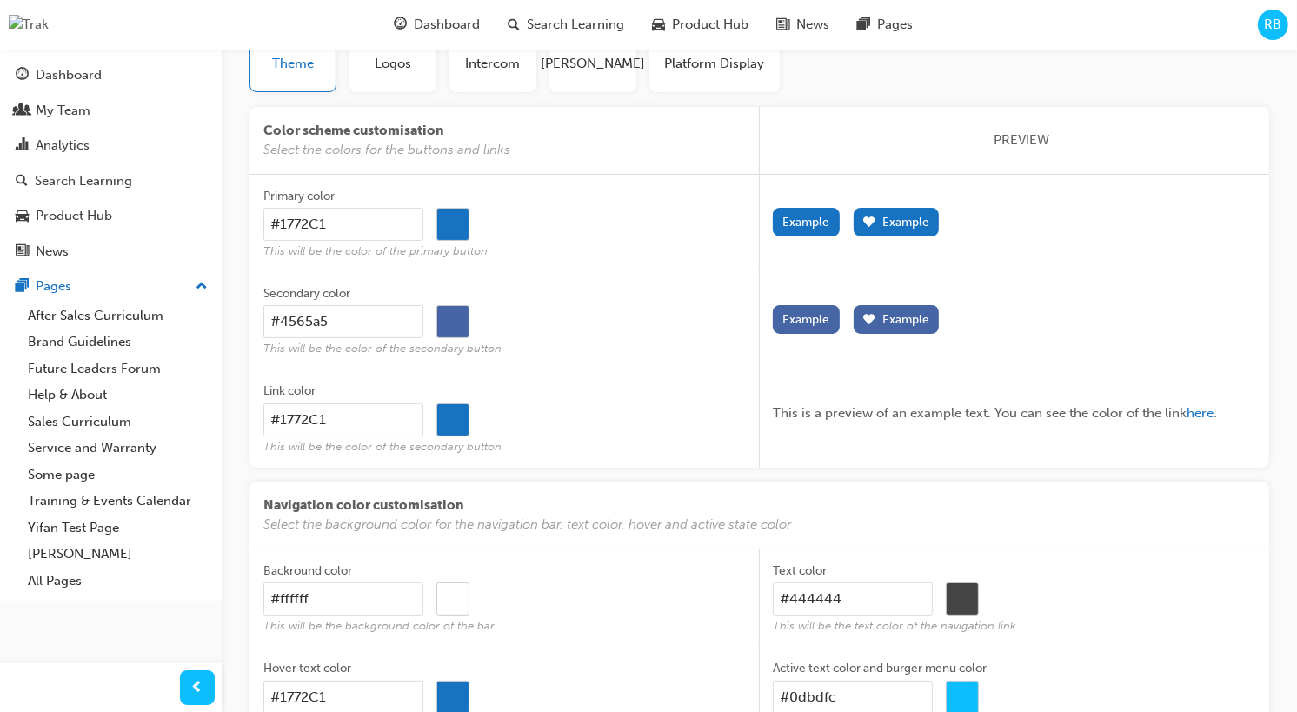
type input "#1c2b4a"
type input "#29509e"
type input "#3e76e5"
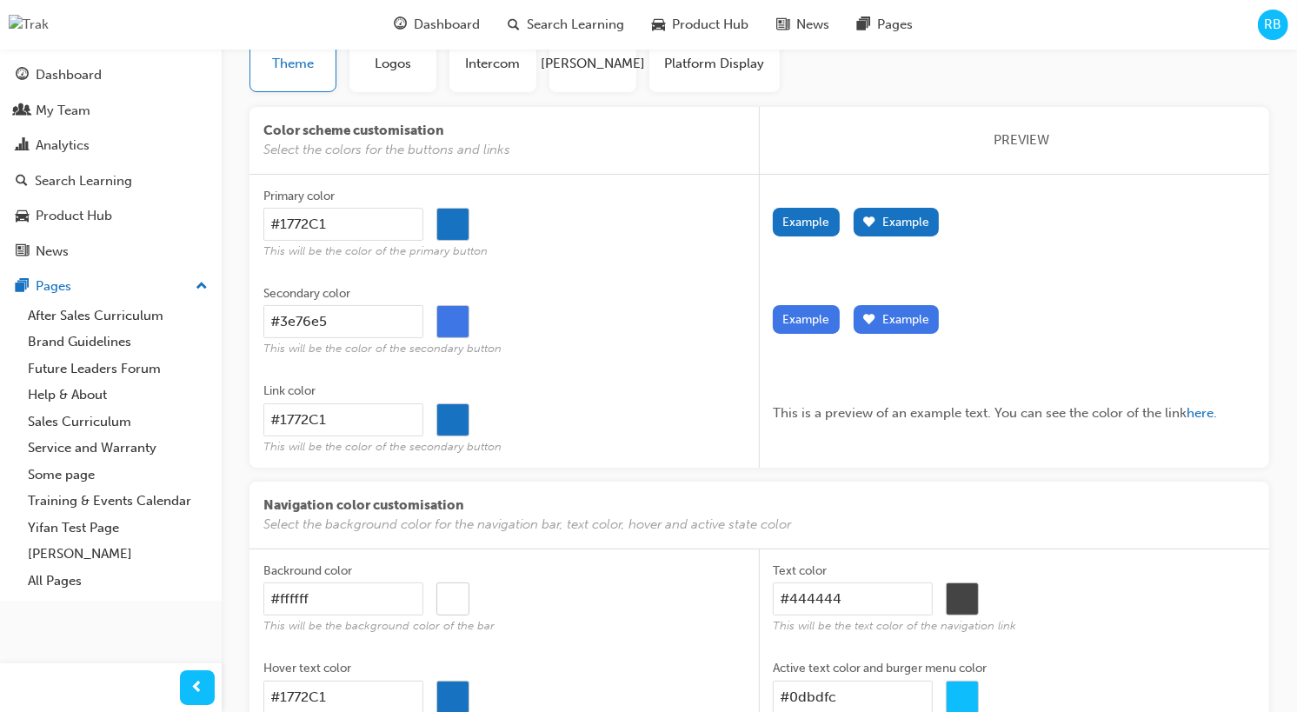
type input "#7997d2"
type input "#667799"
type input "#41454e"
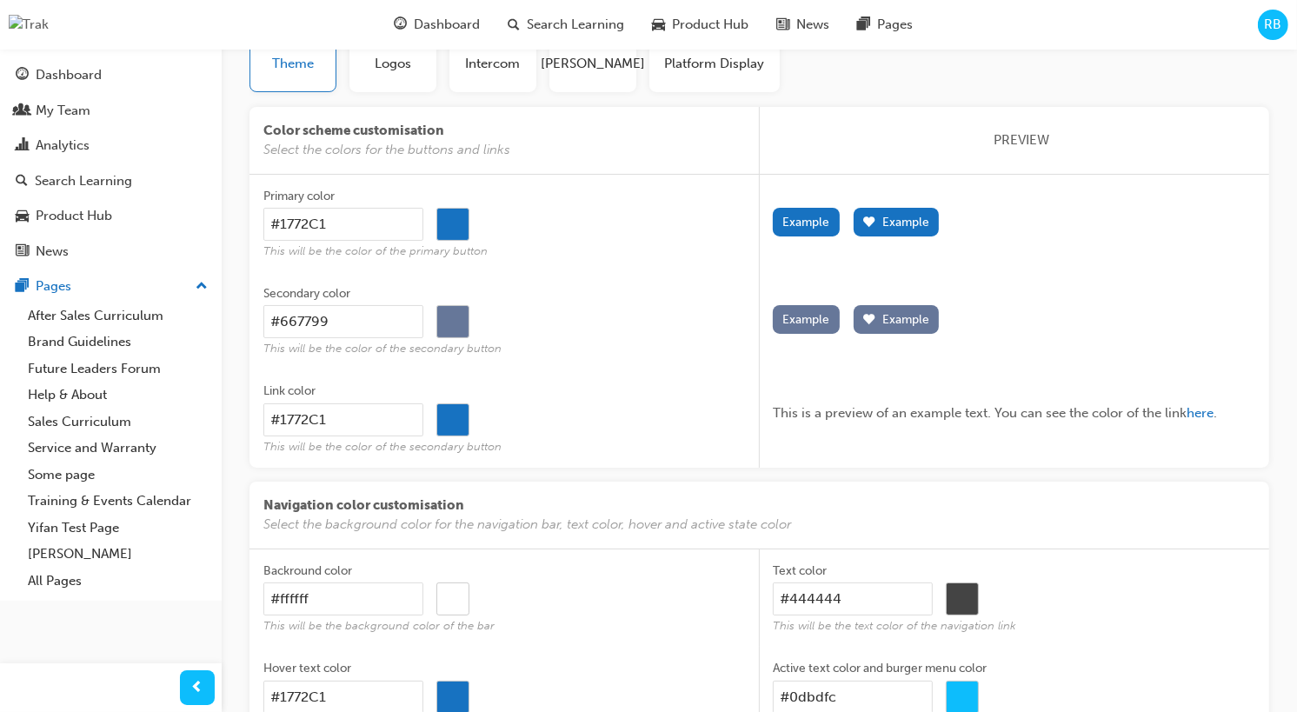
type input "#41454e"
type input "#c3cbda"
type input "#606671"
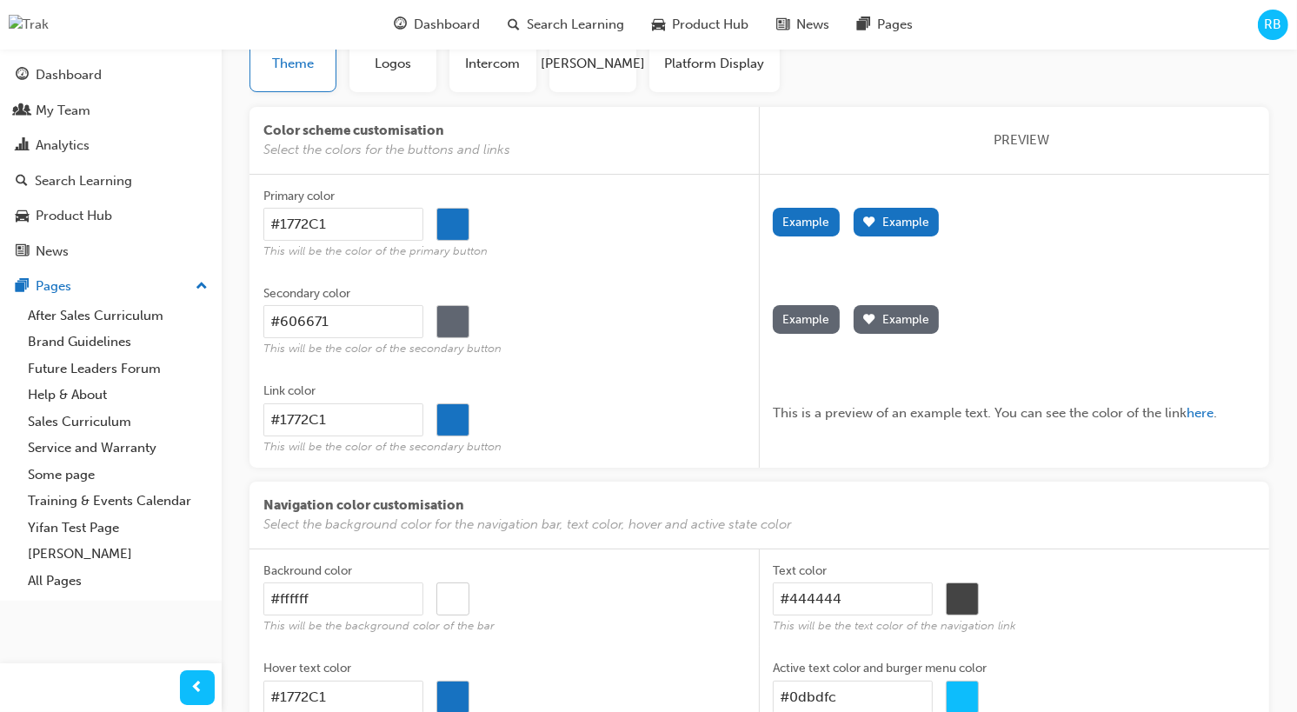
type input "#33363d"
type input "#253046"
type input "#0a1324"
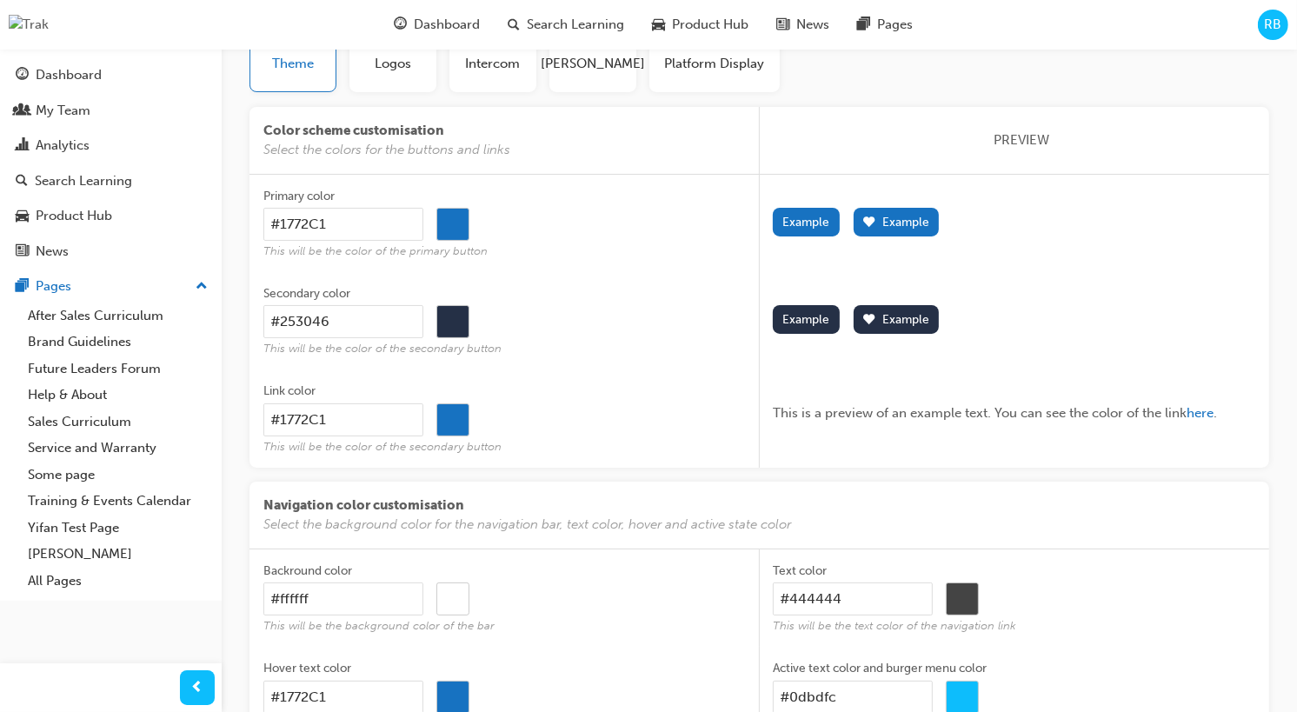
type input "#0a1324"
type input "#0a111f"
click at [554, 277] on label "Secondary color #0a111f #0a111f This will be the color of the secondary button" at bounding box center [504, 320] width 483 height 97
click at [423, 305] on input "#0a111f" at bounding box center [343, 321] width 160 height 33
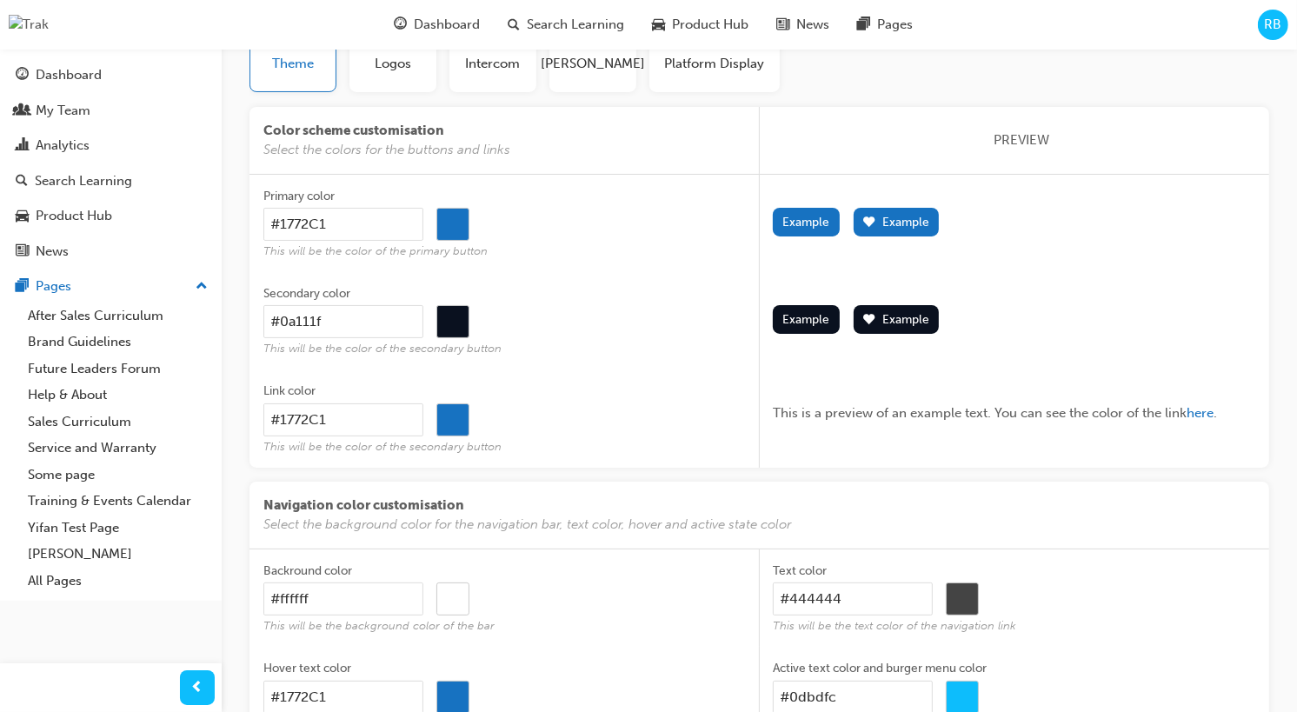
click at [449, 227] on input "#1772c1" at bounding box center [452, 225] width 31 height 33
type input "#758b9f"
type input "#374b5c"
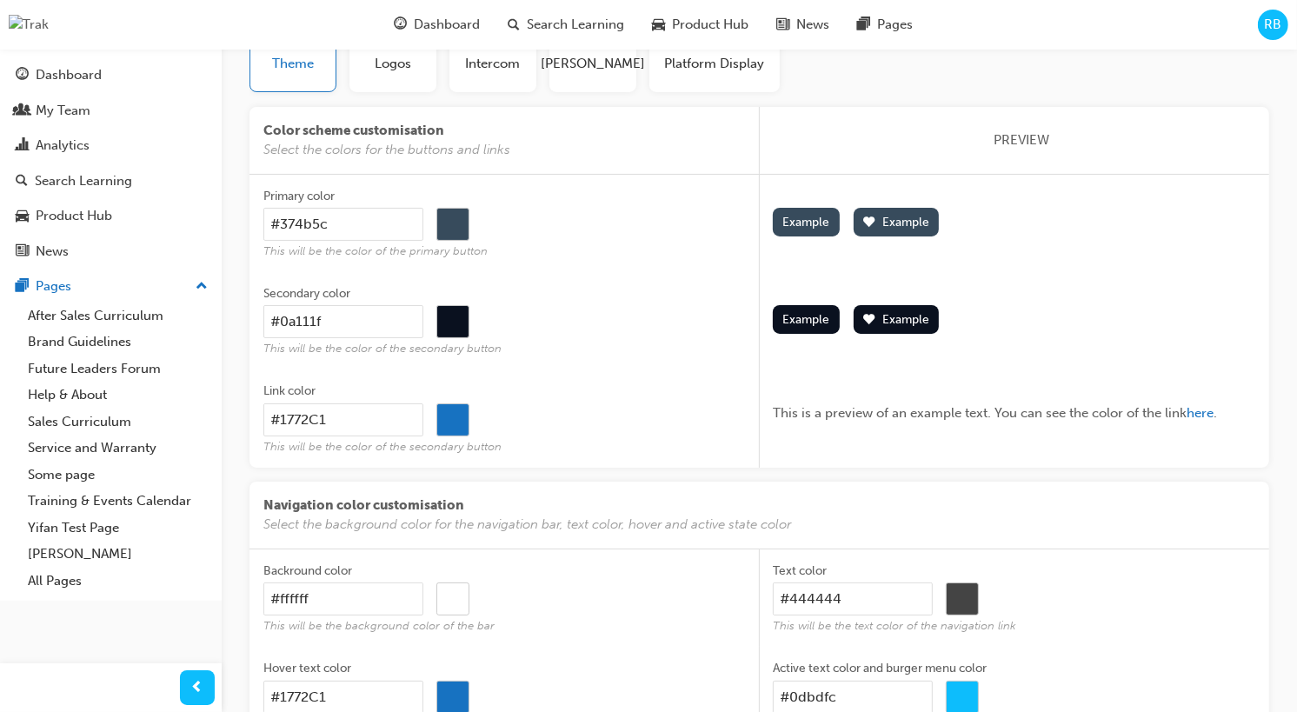
type input "#20374b"
type input "#0d2b45"
type input "#05131f"
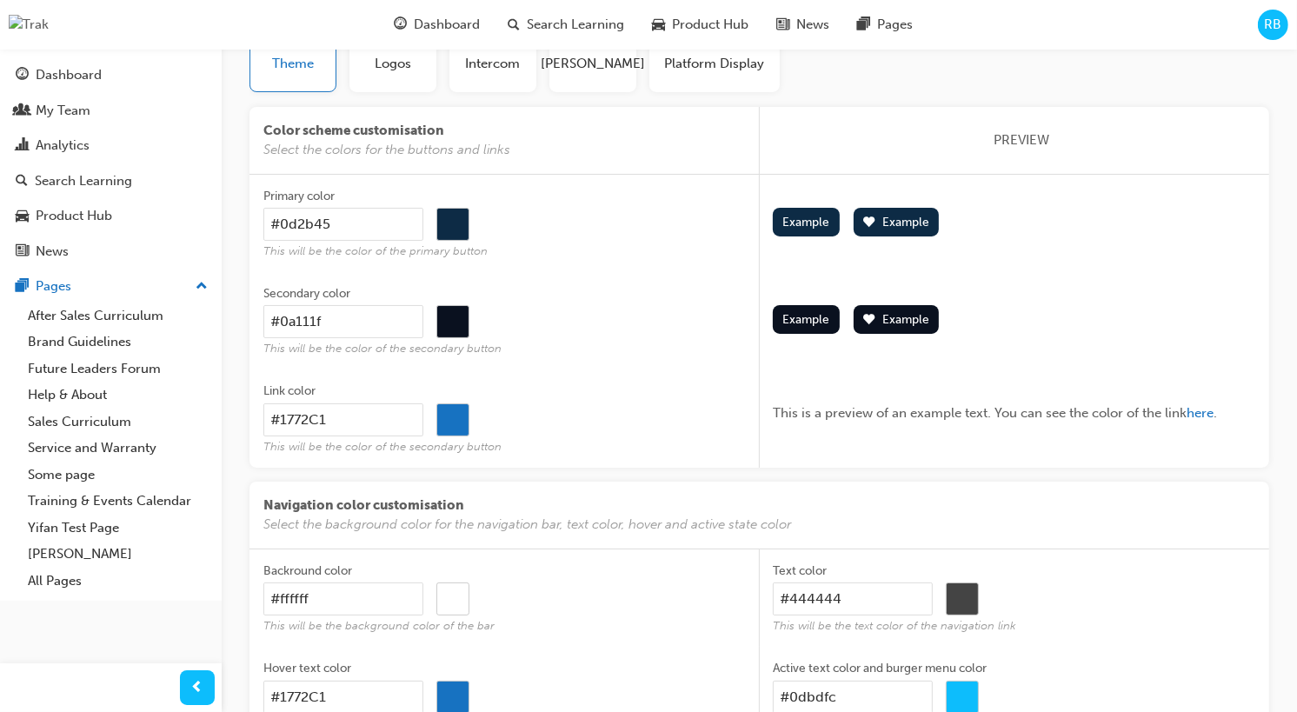
type input "#05131f"
type input "#0f4b80"
type input "#2885d7"
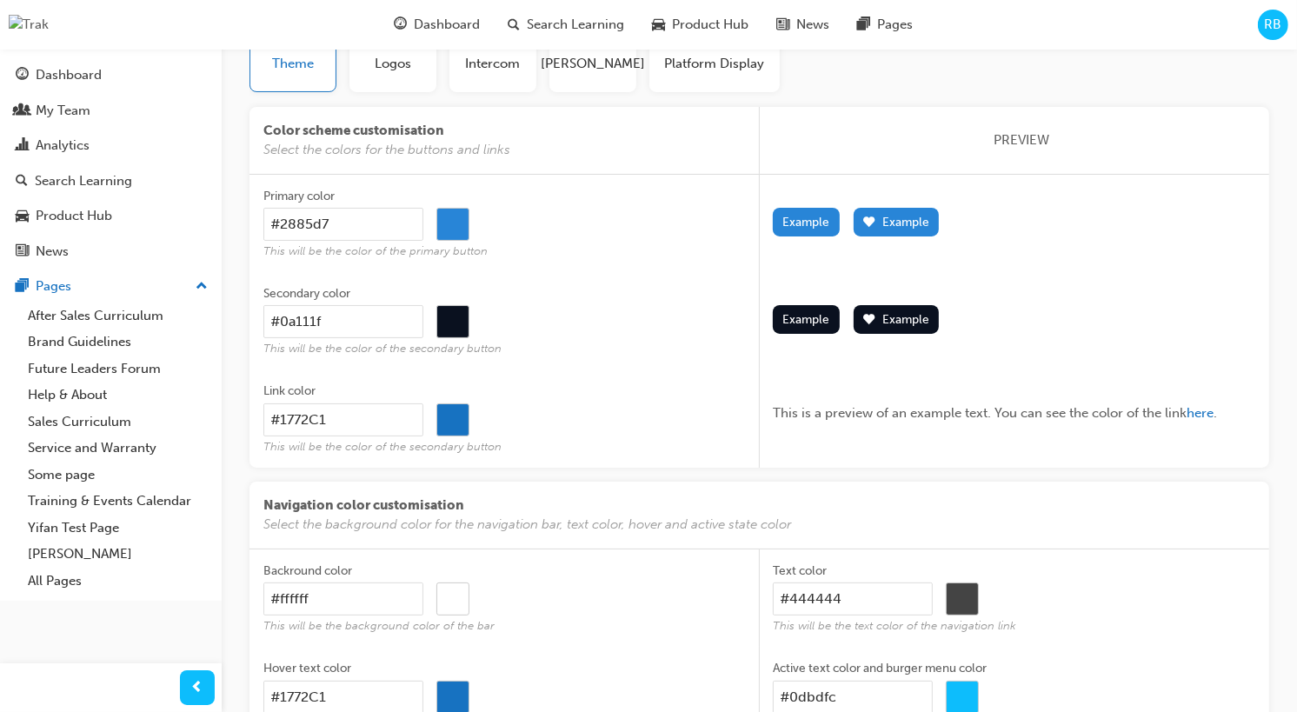
type input "#85c3f9"
type input "#d4e7f7"
type input "#c1cdd7"
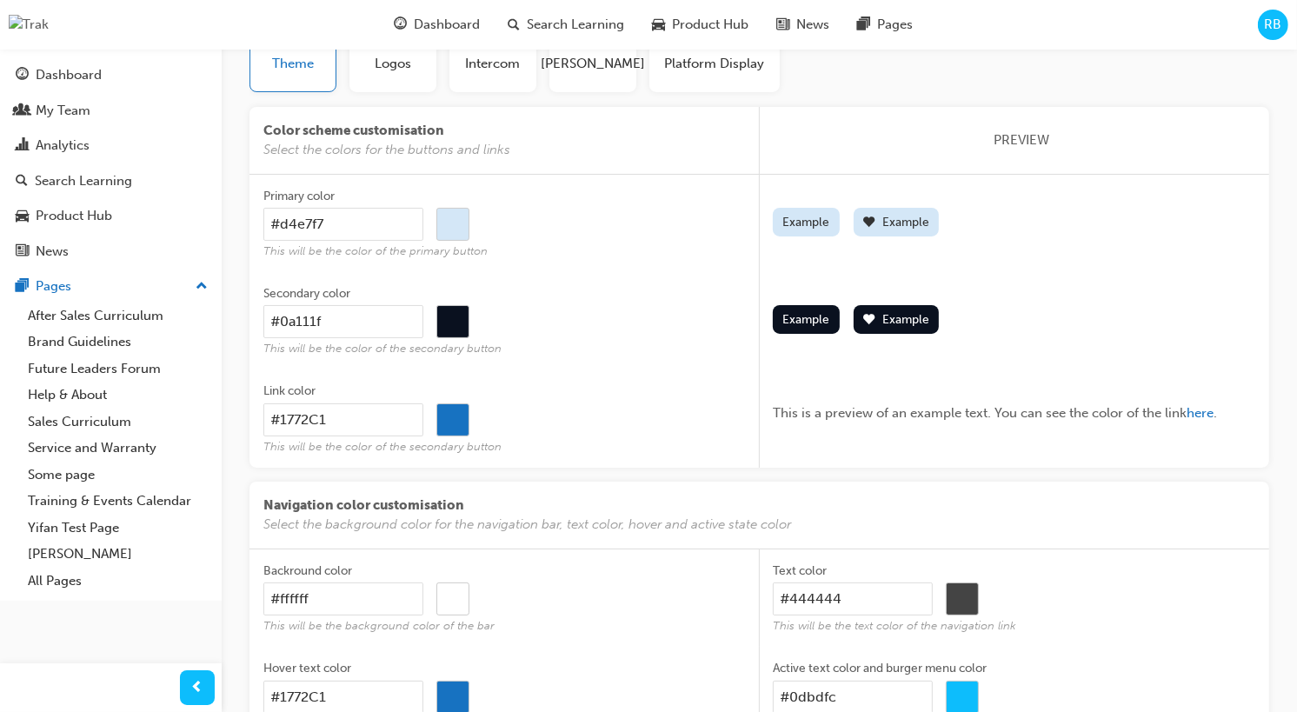
type input "#c1cdd7"
type input "#57595c"
type input "#2f3132"
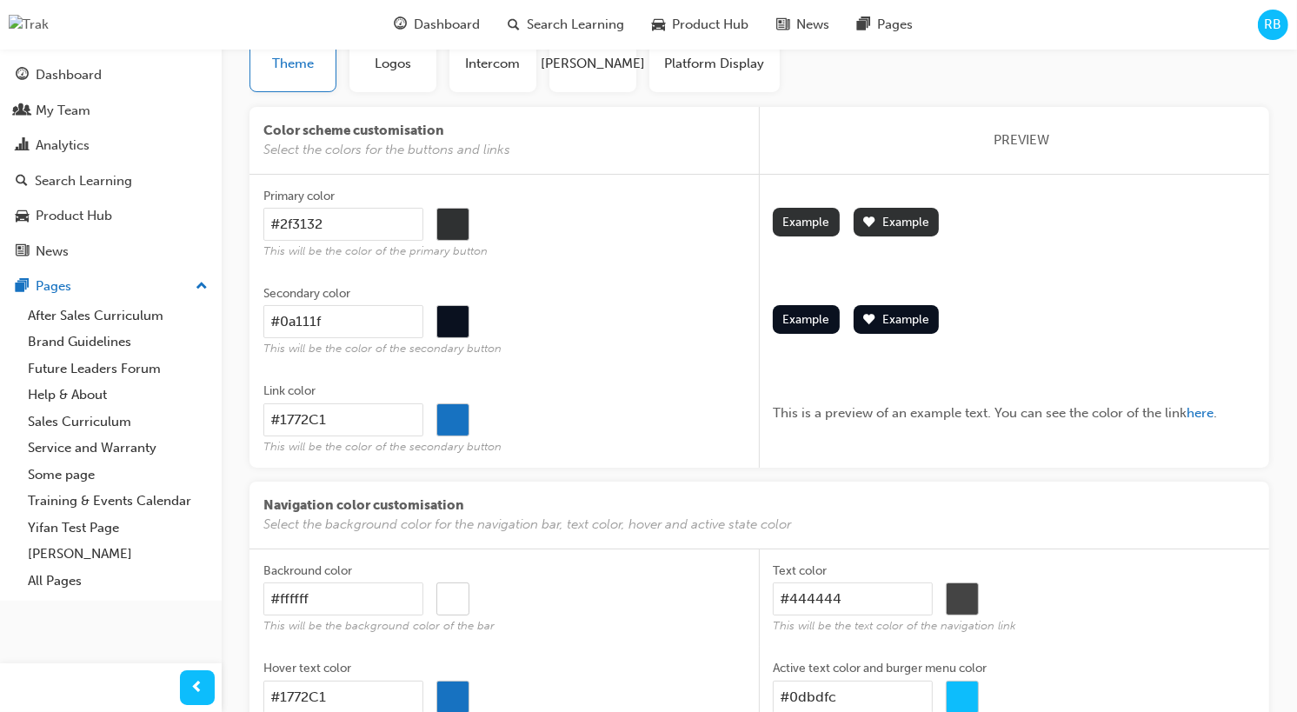
type input "#22272b"
type input "#47637b"
type input "#3c9aec"
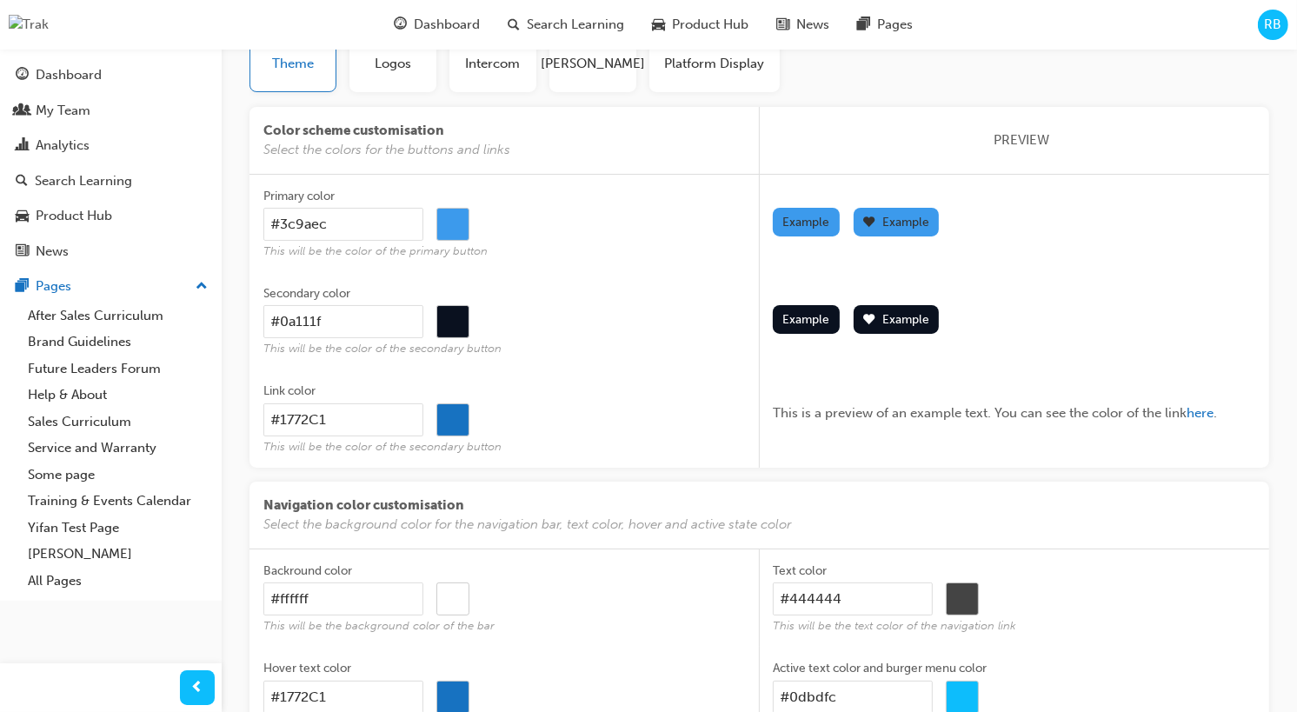
type input "#3c9aec"
click at [672, 324] on div "#0a111f #0a111f" at bounding box center [504, 321] width 483 height 33
click at [423, 324] on input "#0a111f" at bounding box center [343, 321] width 160 height 33
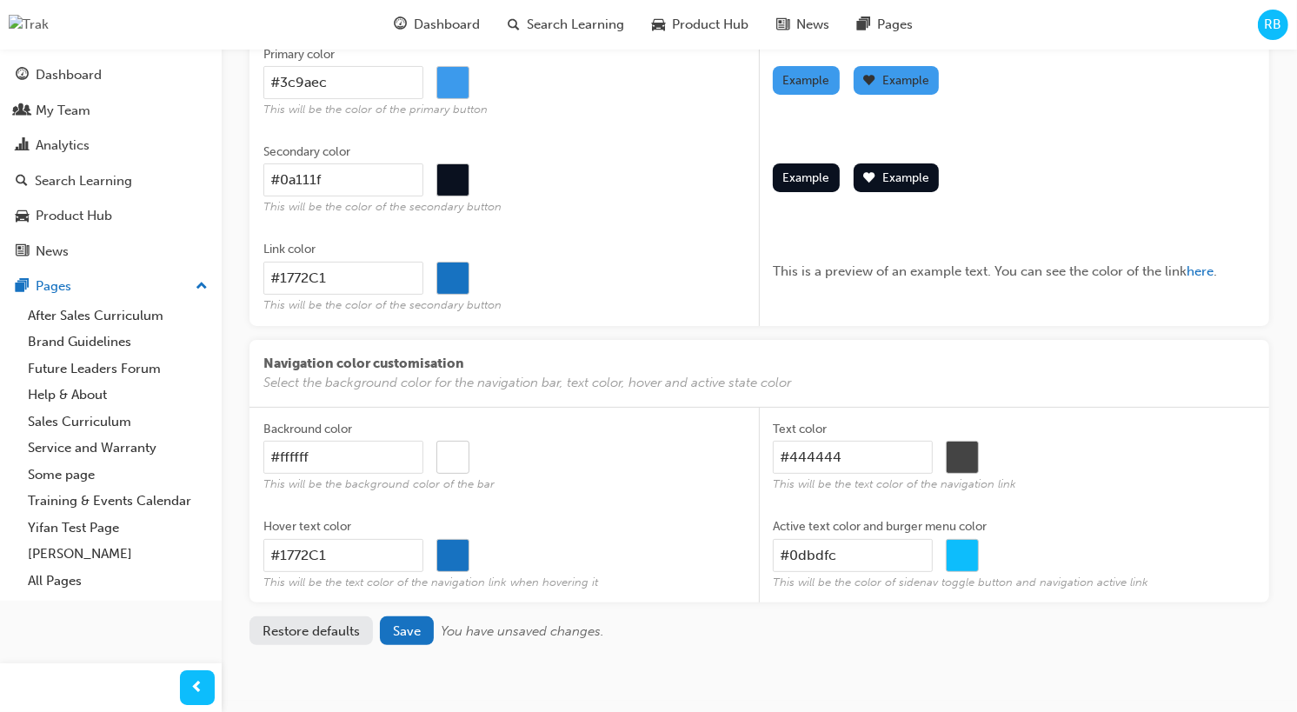
scroll to position [310, 0]
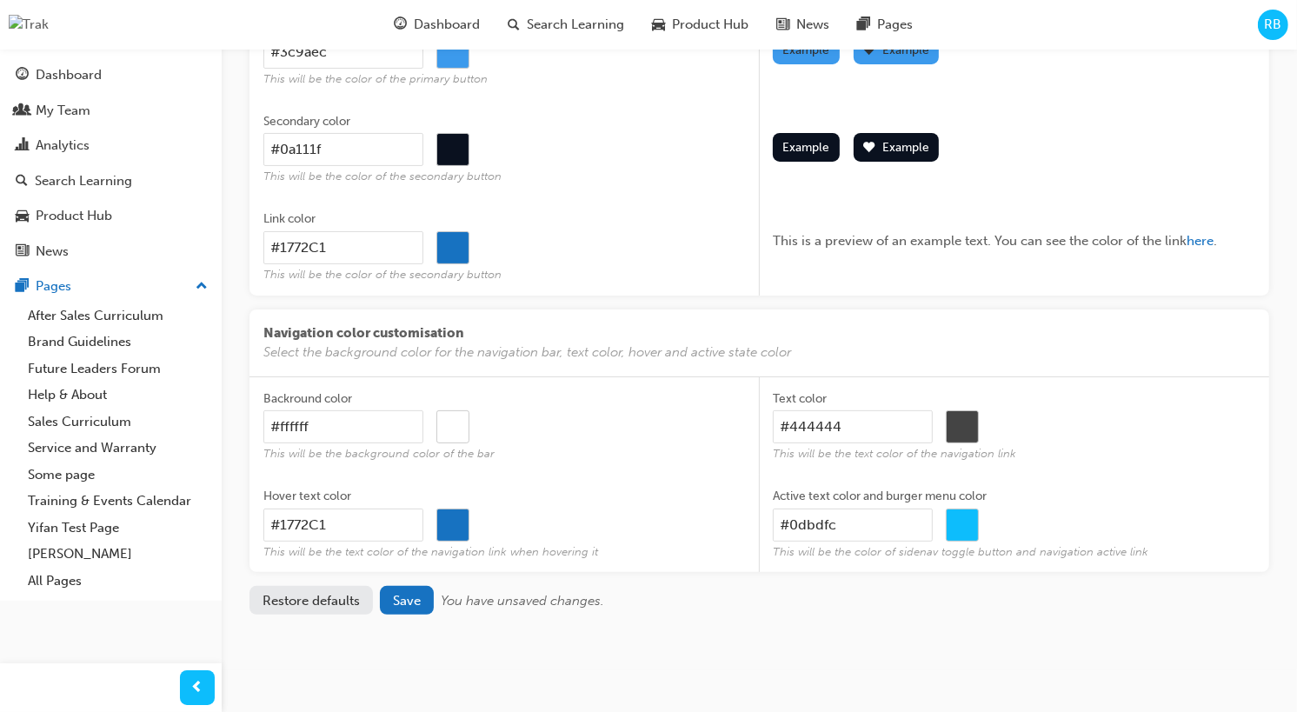
click at [463, 424] on input "#ffffff" at bounding box center [452, 427] width 31 height 33
type input "#675656"
type input "#722c2c"
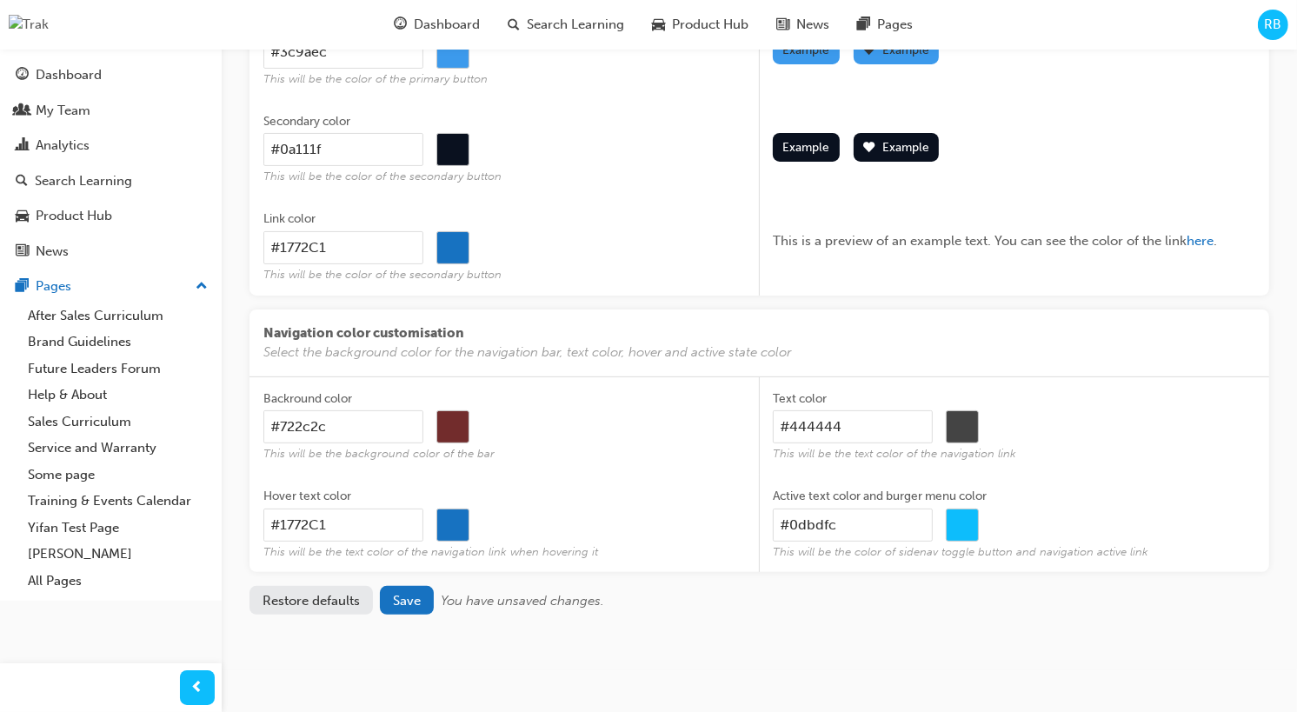
type input "#d95959"
click at [595, 372] on div "Navigation color customisation Select the background color for the navigation b…" at bounding box center [760, 343] width 1020 height 67
click at [331, 598] on button "Restore defaults" at bounding box center [311, 600] width 123 height 29
type input "#1772C1"
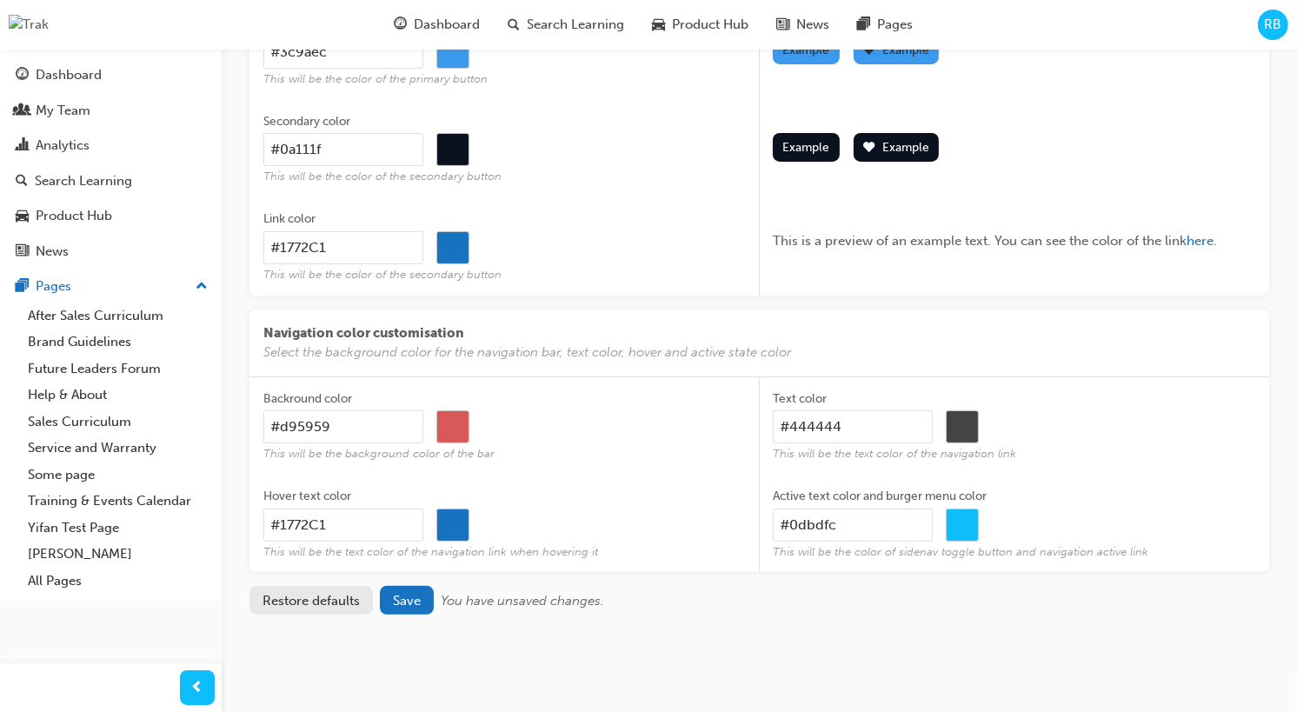
type input "#1772c1"
type input "#e7e8ea"
type input "#ffffff"
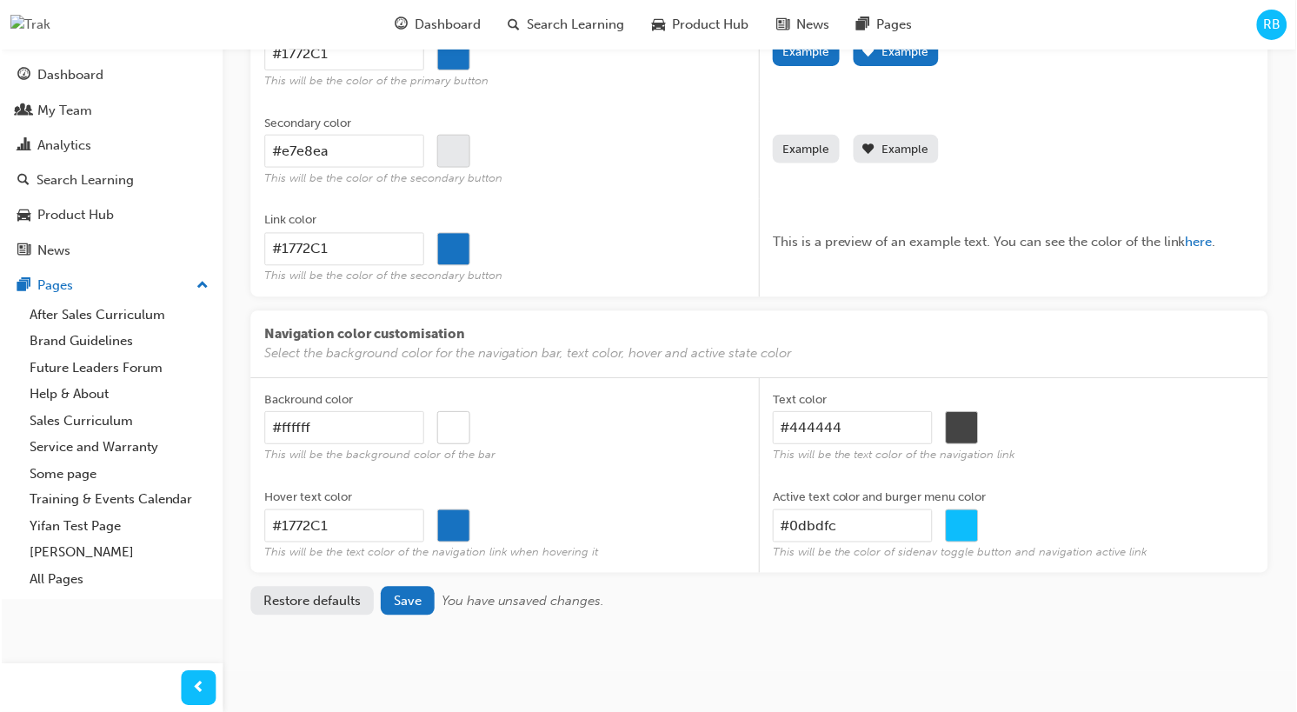
scroll to position [310, 0]
